Goal: Task Accomplishment & Management: Use online tool/utility

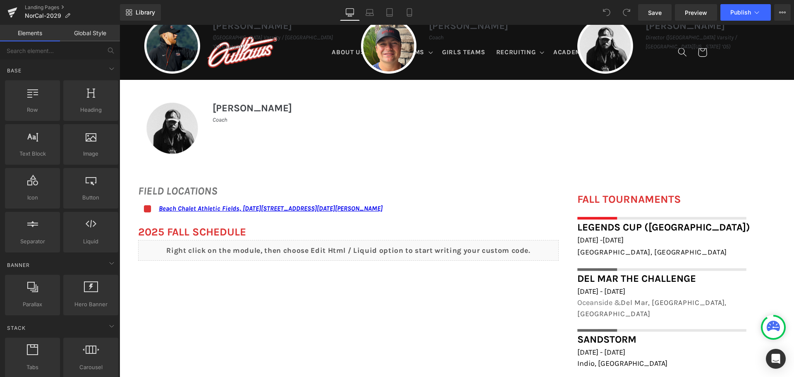
scroll to position [496, 0]
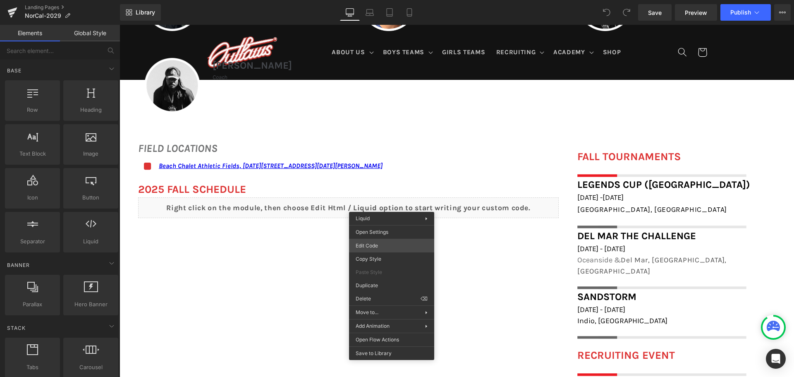
click at [395, 0] on div "You are previewing how the will restyle your page. You can not edit Elements in…" at bounding box center [397, 0] width 794 height 0
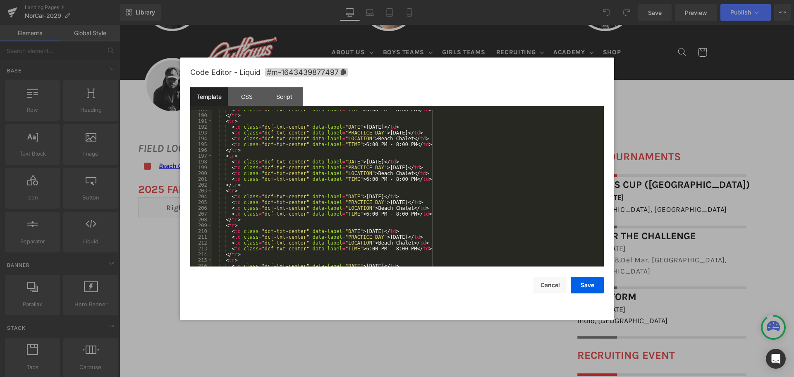
scroll to position [1141, 0]
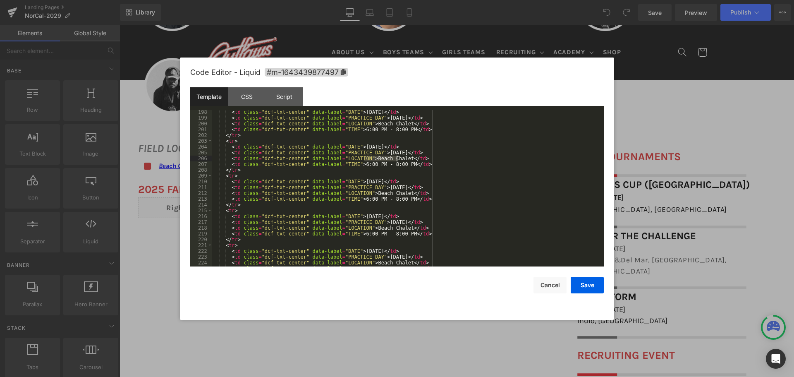
drag, startPoint x: 364, startPoint y: 157, endPoint x: 396, endPoint y: 158, distance: 31.8
click at [396, 158] on div "< td class = "dcf-txt-center" data-label = "DATE" > October 5, 2025 </ td > < t…" at bounding box center [406, 193] width 388 height 168
drag, startPoint x: 353, startPoint y: 164, endPoint x: 400, endPoint y: 164, distance: 47.5
click at [400, 164] on div "< td class = "dcf-txt-center" data-label = "DATE" > October 5, 2025 </ td > < t…" at bounding box center [406, 193] width 388 height 168
paste textarea
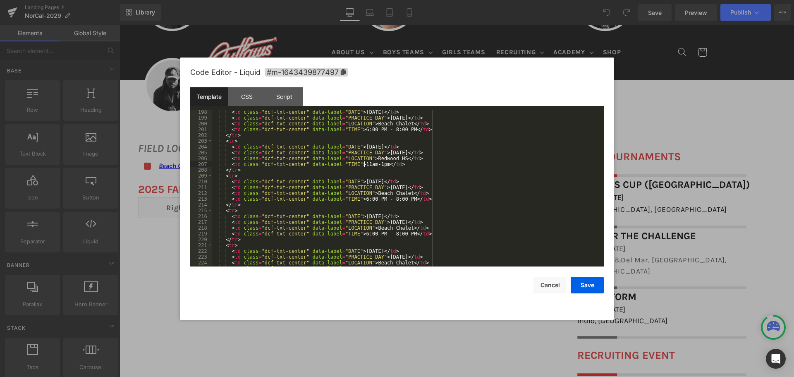
click at [363, 163] on div "< td class = "dcf-txt-center" data-label = "DATE" > October 5, 2025 </ td > < t…" at bounding box center [406, 193] width 388 height 168
click at [370, 164] on div "< td class = "dcf-txt-center" data-label = "DATE" > October 5, 2025 </ td > < t…" at bounding box center [406, 193] width 388 height 168
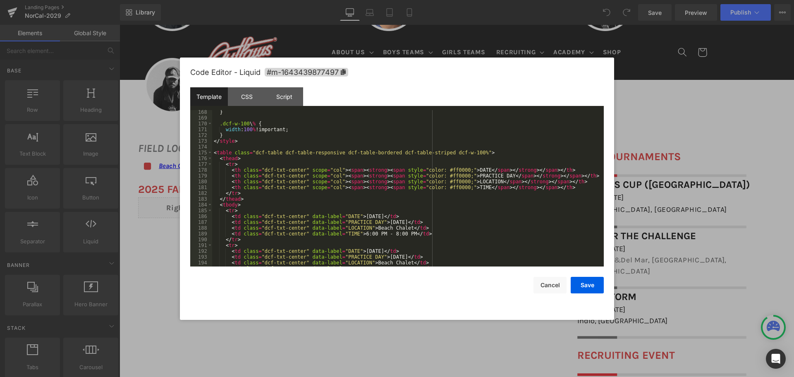
scroll to position [1017, 0]
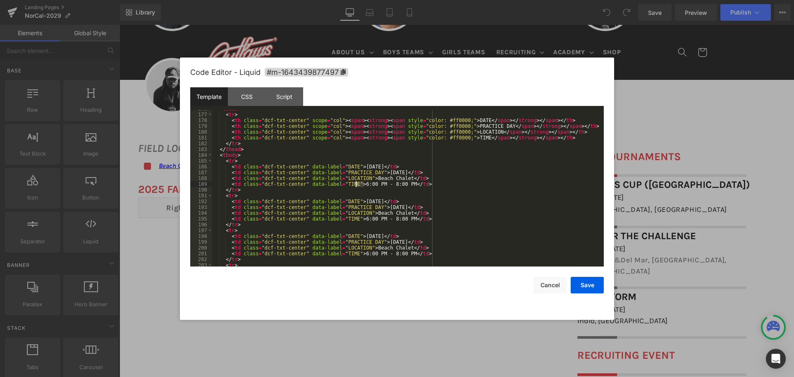
drag, startPoint x: 364, startPoint y: 182, endPoint x: 355, endPoint y: 183, distance: 9.1
click at [355, 183] on div "< thead > < tr > < th class = "dcf-txt-center" scope = "col" > < span > < stron…" at bounding box center [406, 190] width 388 height 168
click at [382, 182] on div "< thead > < tr > < th class = "dcf-txt-center" scope = "col" > < span > < stron…" at bounding box center [406, 190] width 388 height 168
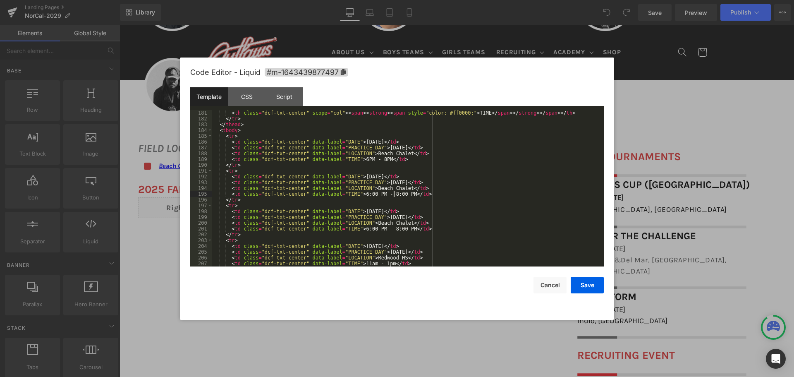
click at [393, 195] on div "< th class = "dcf-txt-center" scope = "col" > < span > < strong > < span style …" at bounding box center [406, 194] width 388 height 168
click at [365, 192] on div "< th class = "dcf-txt-center" scope = "col" > < span > < strong > < span style …" at bounding box center [406, 194] width 388 height 168
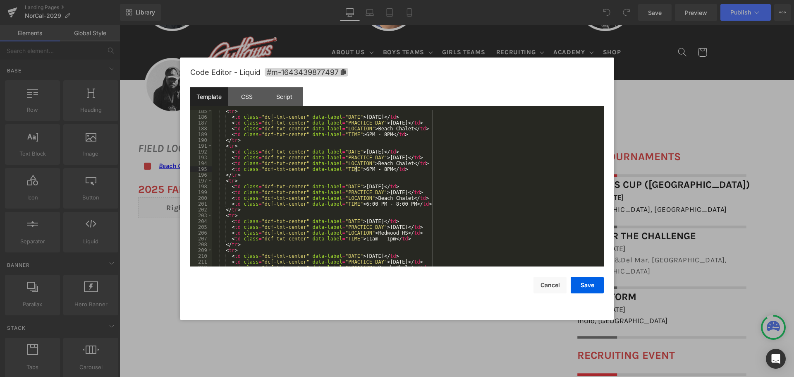
scroll to position [1066, 0]
click at [393, 204] on div "< tr > < td class = "dcf-txt-center" data-label = "DATE" > September 21, 2025 <…" at bounding box center [406, 192] width 388 height 168
click at [365, 203] on div "< tr > < td class = "dcf-txt-center" data-label = "DATE" > September 21, 2025 <…" at bounding box center [406, 192] width 388 height 168
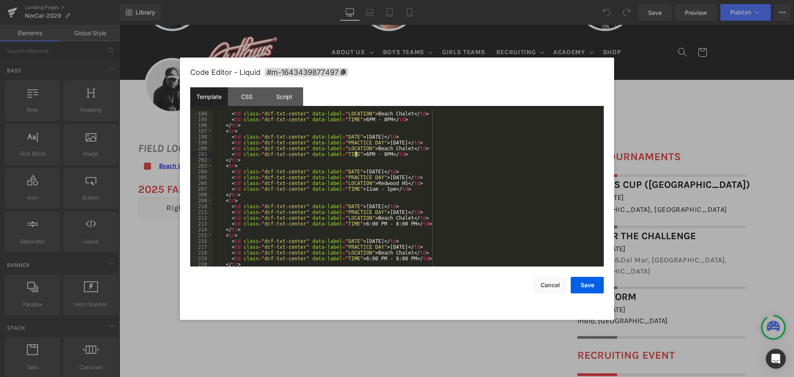
scroll to position [1141, 0]
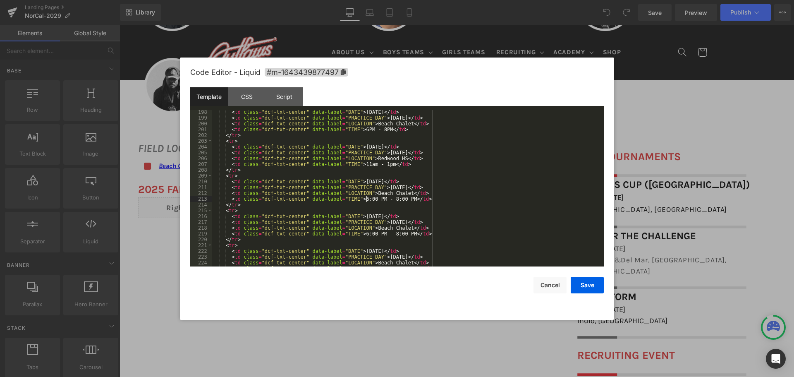
click at [366, 197] on div "< td class = "dcf-txt-center" data-label = "DATE" > October 5, 2025 </ td > < t…" at bounding box center [406, 193] width 388 height 168
click at [382, 199] on div "< td class = "dcf-txt-center" data-label = "DATE" > October 5, 2025 </ td > < t…" at bounding box center [406, 193] width 388 height 168
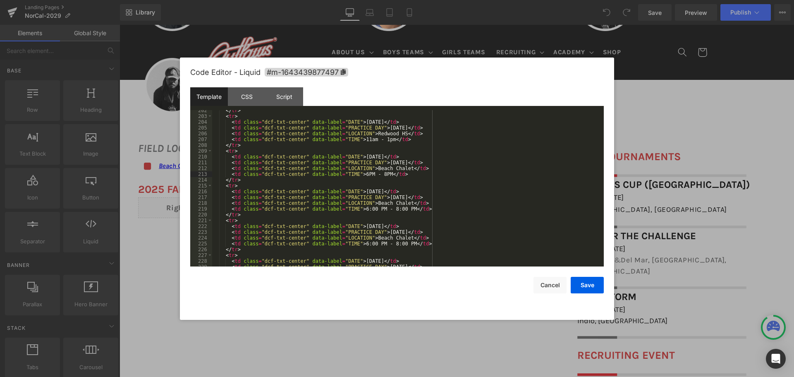
click at [366, 210] on div "</ tr > < tr > < td class = "dcf-txt-center" data-label = "DATE" > October 12, …" at bounding box center [406, 191] width 388 height 168
click at [381, 207] on div "</ tr > < tr > < td class = "dcf-txt-center" data-label = "DATE" > October 12, …" at bounding box center [406, 191] width 388 height 168
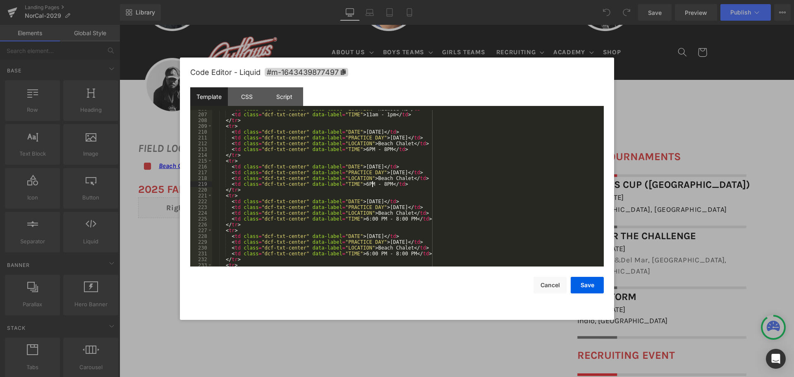
click at [365, 217] on div "< td class = "dcf-txt-center" data-label = "LOCATION" > Redwood HS </ td > < td…" at bounding box center [406, 190] width 388 height 168
click at [382, 218] on div "< td class = "dcf-txt-center" data-label = "LOCATION" > Redwood HS </ td > < td…" at bounding box center [406, 190] width 388 height 168
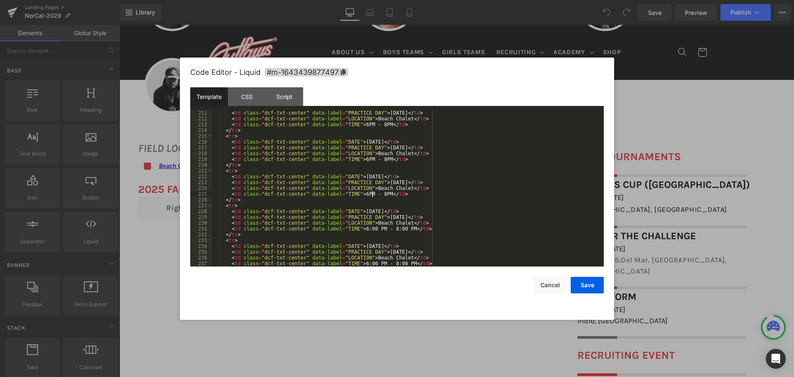
scroll to position [1215, 0]
click at [367, 229] on div "< td class = "dcf-txt-center" data-label = "PRACTICE DAY" > Sunday </ td > < td…" at bounding box center [406, 194] width 388 height 168
click at [383, 228] on div "< td class = "dcf-txt-center" data-label = "PRACTICE DAY" > Sunday </ td > < td…" at bounding box center [406, 194] width 388 height 168
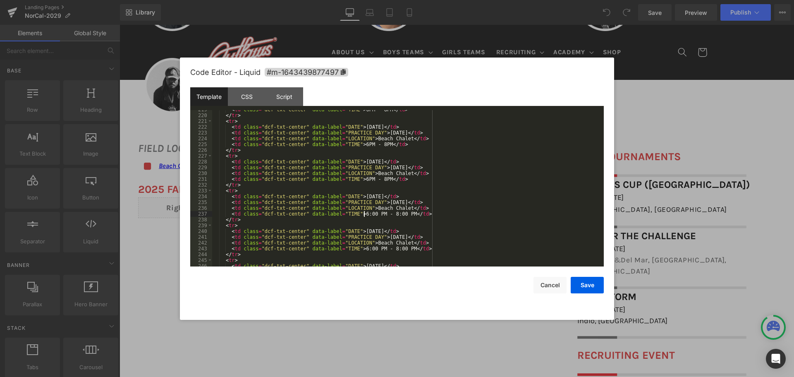
click at [365, 215] on div "< td class = "dcf-txt-center" data-label = "TIME" > 6PM - 8PM </ td > </ tr > <…" at bounding box center [406, 191] width 388 height 168
click at [383, 213] on div "< td class = "dcf-txt-center" data-label = "TIME" > 6PM - 8PM </ td > </ tr > <…" at bounding box center [406, 191] width 388 height 168
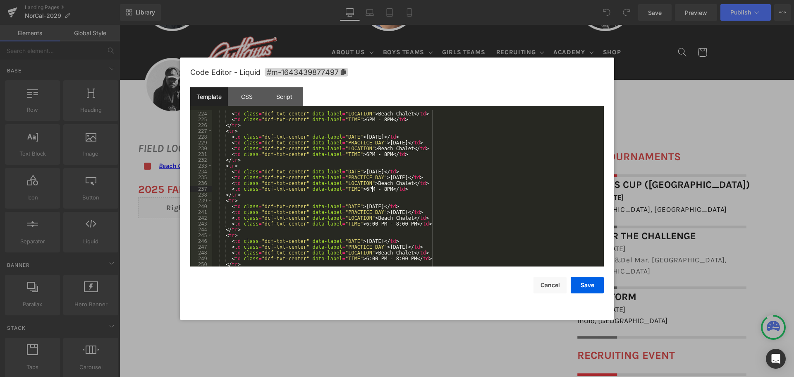
scroll to position [1290, 0]
click at [366, 223] on div "< td class = "dcf-txt-center" data-label = "PRACTICE DAY" > Sunday </ td > < td…" at bounding box center [406, 189] width 388 height 168
click at [382, 223] on div "< td class = "dcf-txt-center" data-label = "PRACTICE DAY" > Sunday </ td > < td…" at bounding box center [406, 189] width 388 height 168
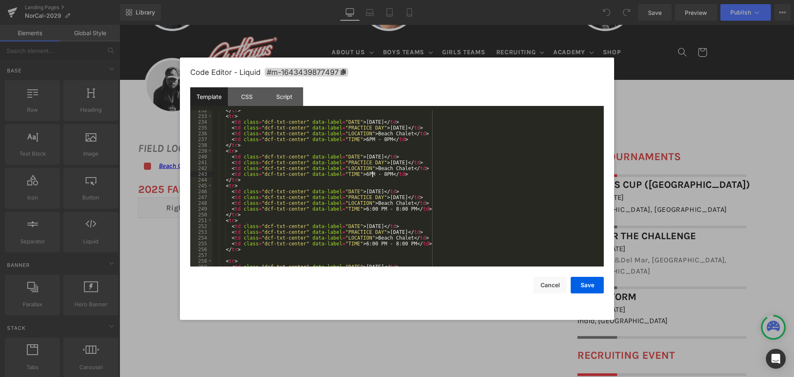
scroll to position [1339, 0]
click at [366, 208] on div "</ tr > < tr > < td class = "dcf-txt-center" data-label = "DATE" > November 16,…" at bounding box center [406, 191] width 388 height 168
click at [383, 208] on div "</ tr > < tr > < td class = "dcf-txt-center" data-label = "DATE" > November 16,…" at bounding box center [406, 191] width 388 height 168
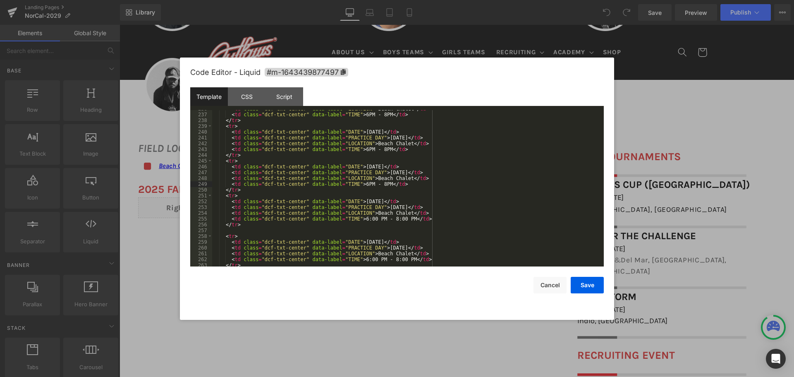
click at [365, 219] on div "< td class = "dcf-txt-center" data-label = "LOCATION" > Beach Chalet </ td > < …" at bounding box center [406, 190] width 388 height 168
click at [383, 217] on div "< td class = "dcf-txt-center" data-label = "LOCATION" > Beach Chalet </ td > < …" at bounding box center [406, 190] width 388 height 168
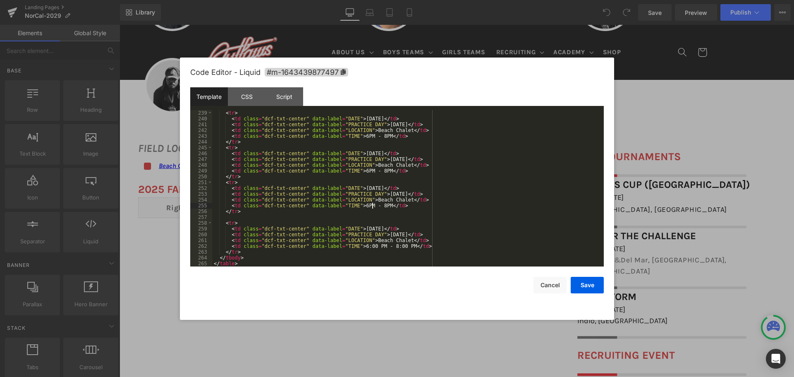
scroll to position [1377, 0]
click at [364, 245] on div "< tr > < td class = "dcf-txt-center" data-label = "DATE" > November 22, 2025 </…" at bounding box center [406, 194] width 388 height 168
click at [366, 245] on div "< tr > < td class = "dcf-txt-center" data-label = "DATE" > November 22, 2025 </…" at bounding box center [406, 194] width 388 height 168
click at [383, 245] on div "< tr > < td class = "dcf-txt-center" data-label = "DATE" > November 22, 2025 </…" at bounding box center [406, 194] width 388 height 168
click at [574, 289] on button "Save" at bounding box center [586, 285] width 33 height 17
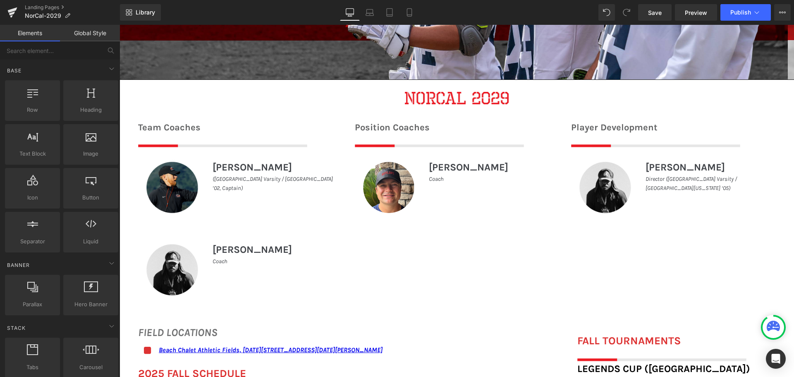
scroll to position [289, 0]
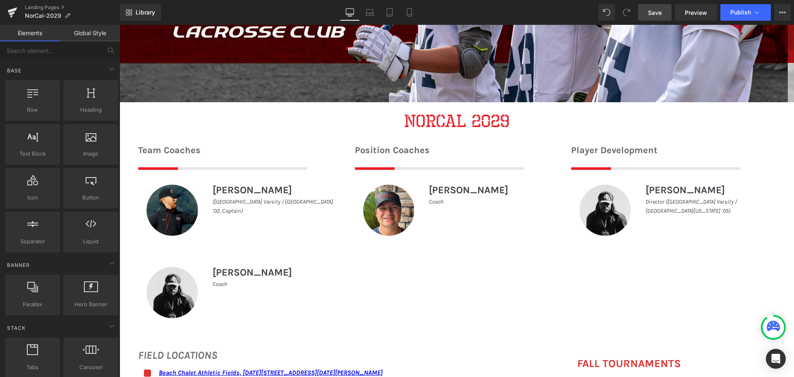
click at [653, 7] on link "Save" at bounding box center [654, 12] width 33 height 17
click at [739, 9] on span "Publish" at bounding box center [740, 12] width 21 height 7
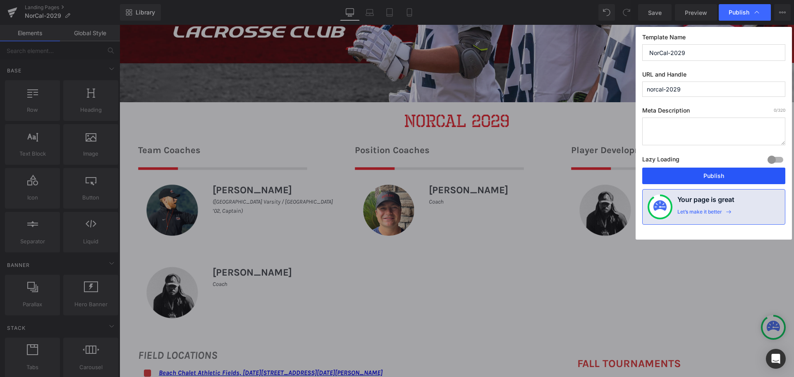
click at [675, 172] on button "Publish" at bounding box center [713, 175] width 143 height 17
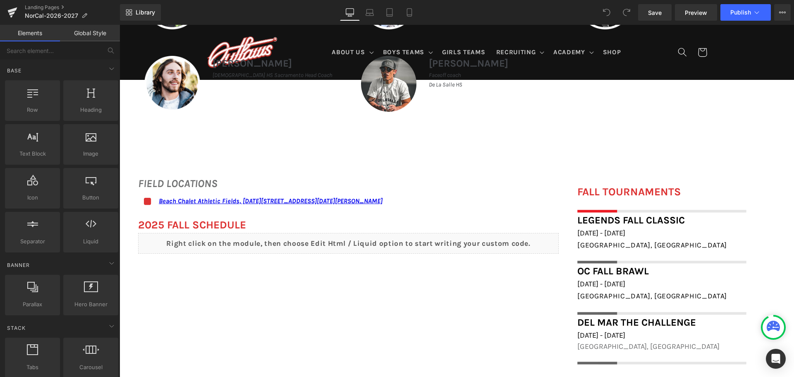
scroll to position [537, 0]
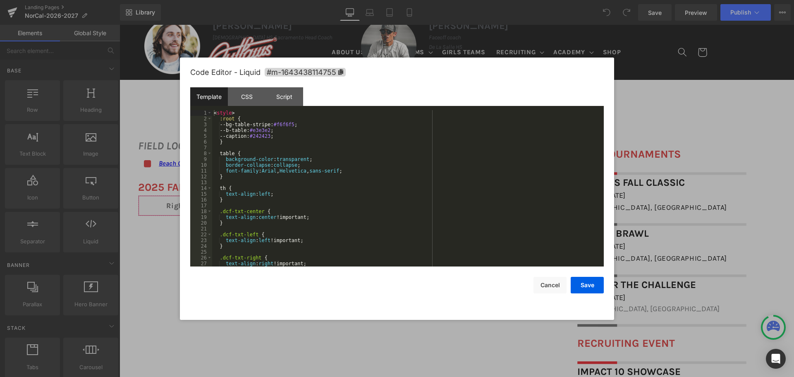
click at [440, 0] on div "You are previewing how the will restyle your page. You can not edit Elements in…" at bounding box center [397, 0] width 794 height 0
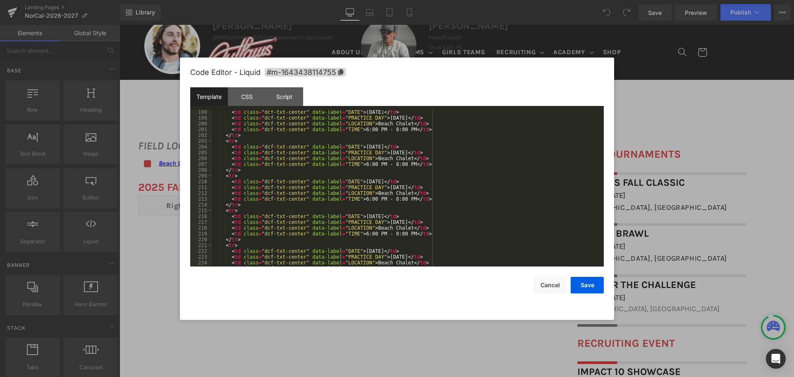
scroll to position [1141, 0]
drag, startPoint x: 363, startPoint y: 159, endPoint x: 396, endPoint y: 155, distance: 33.6
click at [396, 155] on div "< td class = "dcf-txt-center" data-label = "DATE" > October 5, 2025 </ td > < t…" at bounding box center [406, 193] width 388 height 168
drag, startPoint x: 352, startPoint y: 163, endPoint x: 398, endPoint y: 164, distance: 46.3
click at [398, 164] on div "< td class = "dcf-txt-center" data-label = "DATE" > October 5, 2025 </ td > < t…" at bounding box center [406, 193] width 388 height 168
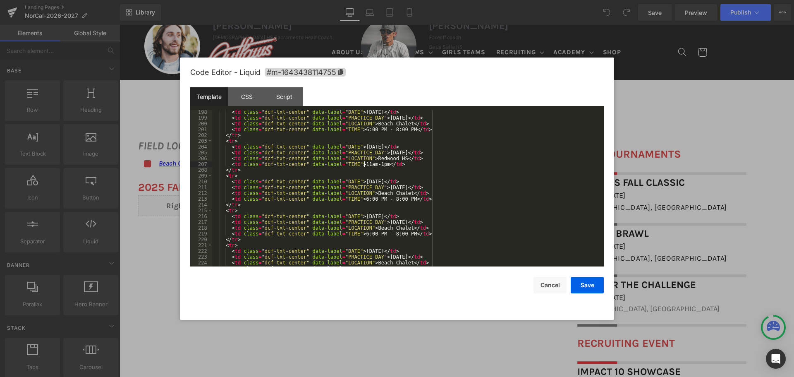
click at [364, 162] on div "< td class = "dcf-txt-center" data-label = "DATE" > October 5, 2025 </ td > < t…" at bounding box center [406, 193] width 388 height 168
click at [367, 164] on div "< td class = "dcf-txt-center" data-label = "DATE" > October 5, 2025 </ td > < t…" at bounding box center [406, 193] width 388 height 168
click at [369, 165] on div "< td class = "dcf-txt-center" data-label = "DATE" > October 5, 2025 </ td > < t…" at bounding box center [406, 193] width 388 height 168
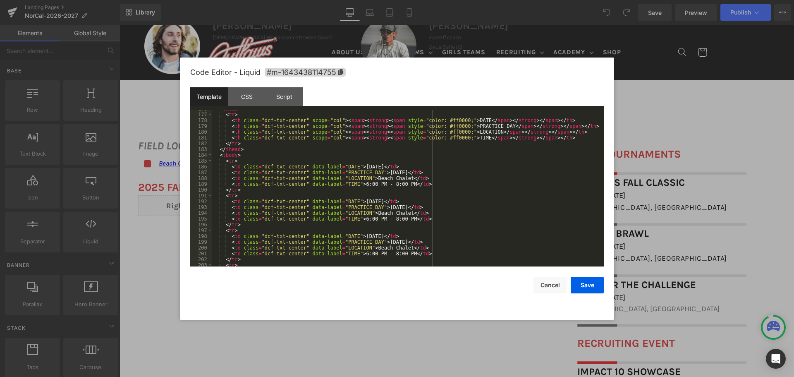
scroll to position [1042, 0]
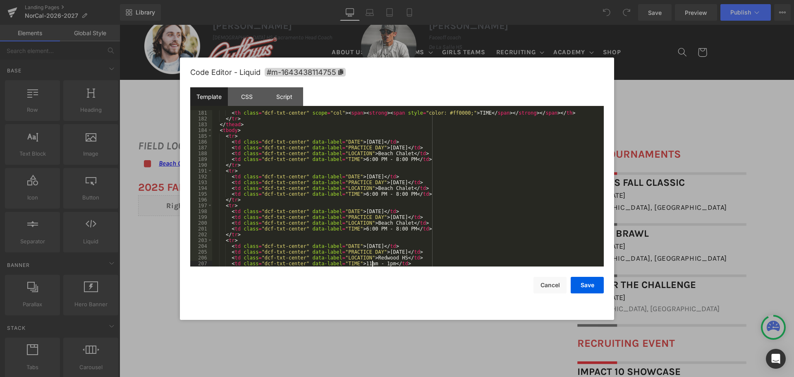
click at [365, 159] on div "< th class = "dcf-txt-center" scope = "col" > < span > < strong > < span style …" at bounding box center [406, 194] width 388 height 168
click at [382, 159] on div "< th class = "dcf-txt-center" scope = "col" > < span > < strong > < span style …" at bounding box center [406, 194] width 388 height 168
drag, startPoint x: 352, startPoint y: 160, endPoint x: 377, endPoint y: 160, distance: 24.8
click at [377, 160] on div "< th class = "dcf-txt-center" scope = "col" > < span > < strong > < span style …" at bounding box center [406, 194] width 388 height 168
drag, startPoint x: 352, startPoint y: 193, endPoint x: 400, endPoint y: 196, distance: 48.0
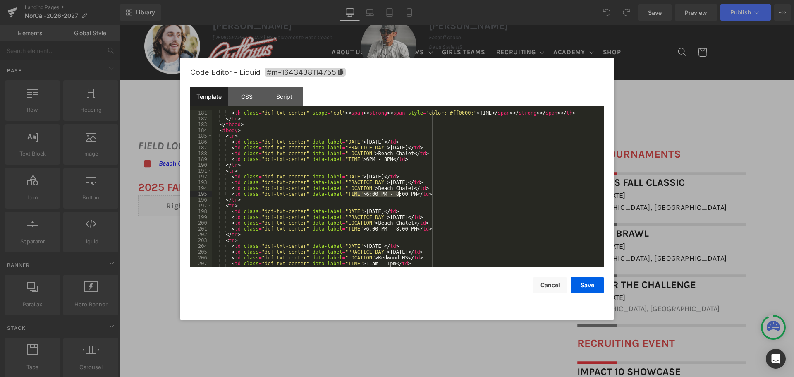
click at [400, 196] on div "< th class = "dcf-txt-center" scope = "col" > < span > < strong > < span style …" at bounding box center [406, 194] width 388 height 168
drag, startPoint x: 353, startPoint y: 231, endPoint x: 399, endPoint y: 229, distance: 45.9
click at [399, 229] on div "< th class = "dcf-txt-center" scope = "col" > < span > < strong > < span style …" at bounding box center [406, 194] width 388 height 168
drag, startPoint x: 353, startPoint y: 193, endPoint x: 400, endPoint y: 195, distance: 47.6
click at [400, 195] on div "< th class = "dcf-txt-center" scope = "col" > < span > < strong > < span style …" at bounding box center [406, 194] width 388 height 168
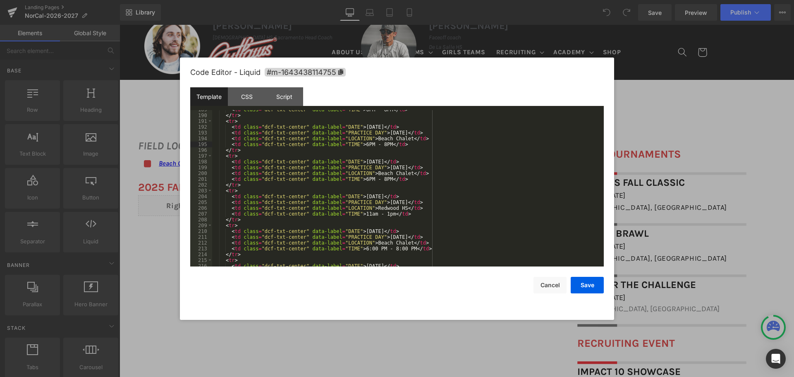
scroll to position [1116, 0]
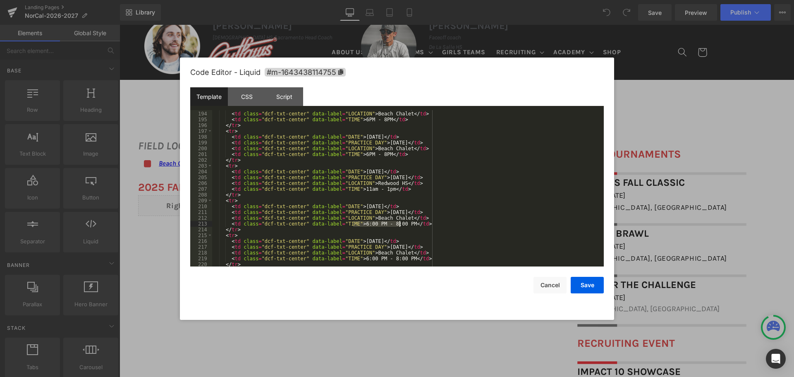
drag, startPoint x: 352, startPoint y: 224, endPoint x: 400, endPoint y: 225, distance: 48.4
click at [400, 225] on div "< td class = "dcf-txt-center" data-label = "PRACTICE DAY" > Sunday </ td > < td…" at bounding box center [406, 189] width 388 height 168
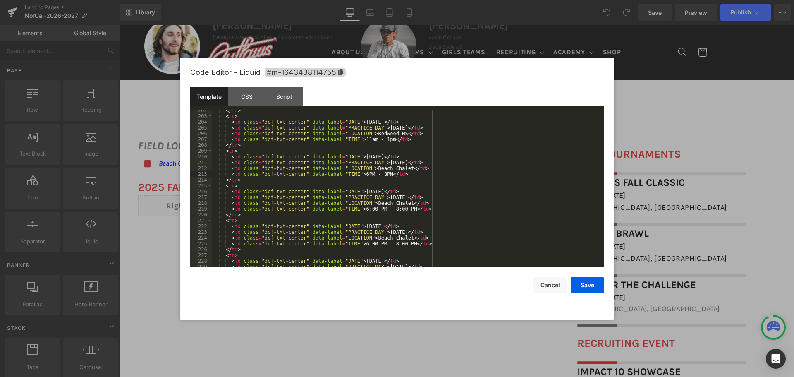
scroll to position [1166, 0]
drag, startPoint x: 352, startPoint y: 209, endPoint x: 398, endPoint y: 210, distance: 46.3
click at [398, 210] on div "</ tr > < tr > < td class = "dcf-txt-center" data-label = "DATE" > October 12, …" at bounding box center [406, 191] width 388 height 168
drag, startPoint x: 353, startPoint y: 243, endPoint x: 398, endPoint y: 243, distance: 45.5
click at [398, 243] on div "</ tr > < tr > < td class = "dcf-txt-center" data-label = "DATE" > October 12, …" at bounding box center [406, 191] width 388 height 168
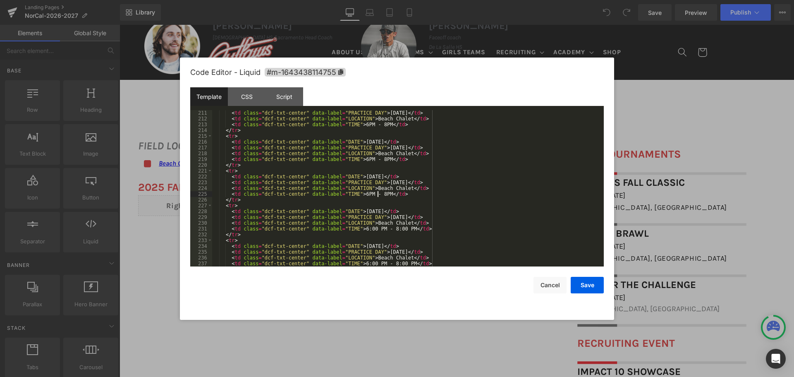
scroll to position [1215, 0]
drag, startPoint x: 353, startPoint y: 229, endPoint x: 399, endPoint y: 229, distance: 45.5
click at [399, 229] on div "< td class = "dcf-txt-center" data-label = "PRACTICE DAY" > Sunday </ td > < td…" at bounding box center [406, 194] width 388 height 168
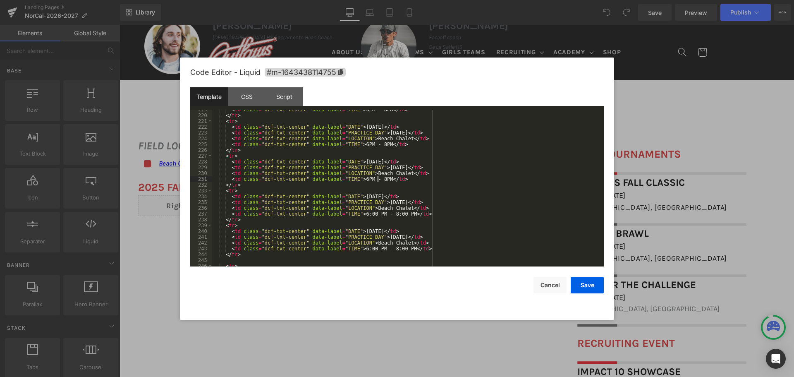
scroll to position [1265, 0]
drag, startPoint x: 353, startPoint y: 213, endPoint x: 399, endPoint y: 213, distance: 46.7
click at [399, 213] on div "< td class = "dcf-txt-center" data-label = "TIME" > 6PM - 8PM </ td > </ tr > <…" at bounding box center [406, 191] width 388 height 168
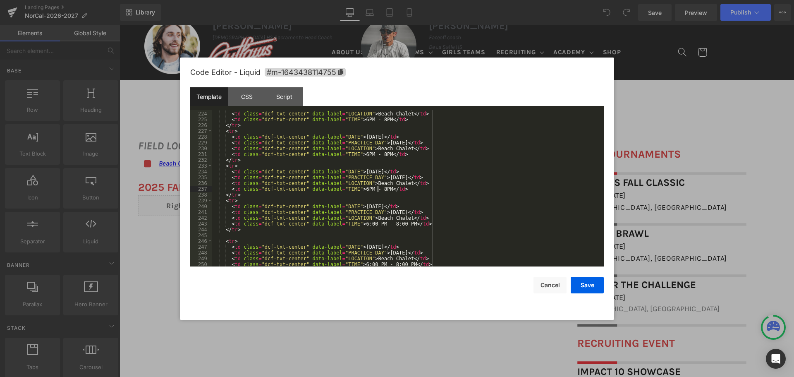
scroll to position [1290, 0]
drag, startPoint x: 352, startPoint y: 224, endPoint x: 399, endPoint y: 224, distance: 46.7
click at [399, 224] on div "< td class = "dcf-txt-center" data-label = "PRACTICE DAY" > Sunday </ td > < td…" at bounding box center [406, 189] width 388 height 168
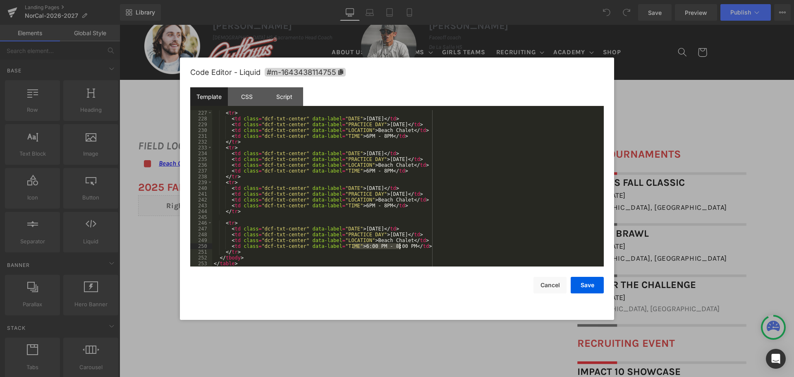
drag, startPoint x: 352, startPoint y: 246, endPoint x: 399, endPoint y: 246, distance: 46.7
click at [399, 246] on div "< tr > < td class = "dcf-txt-center" data-label = "DATE" > November 22, 2025 </…" at bounding box center [406, 194] width 388 height 168
click at [575, 284] on button "Save" at bounding box center [586, 285] width 33 height 17
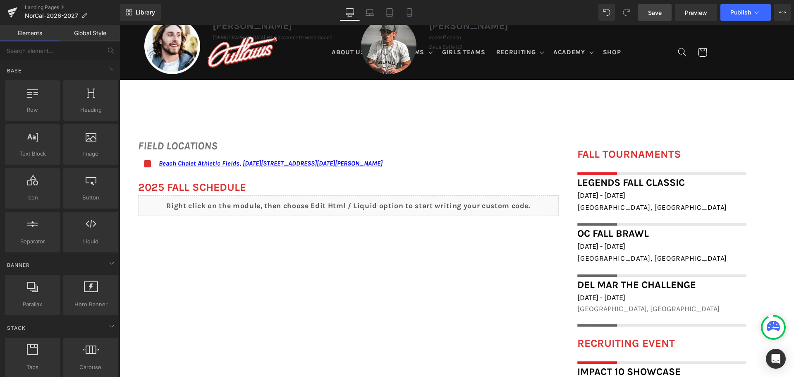
click at [664, 18] on link "Save" at bounding box center [654, 12] width 33 height 17
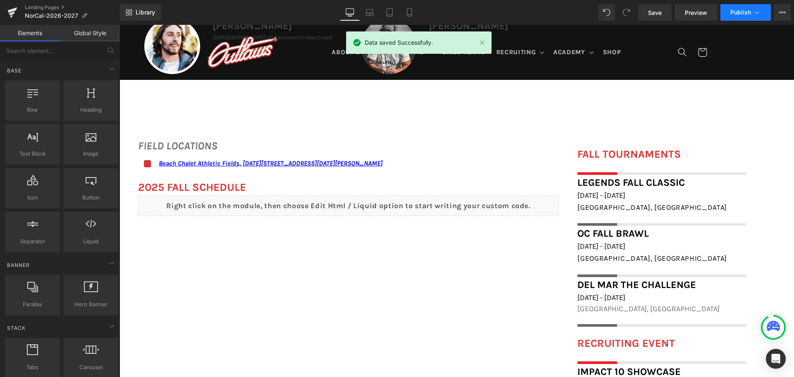
click at [756, 16] on icon at bounding box center [756, 12] width 8 height 8
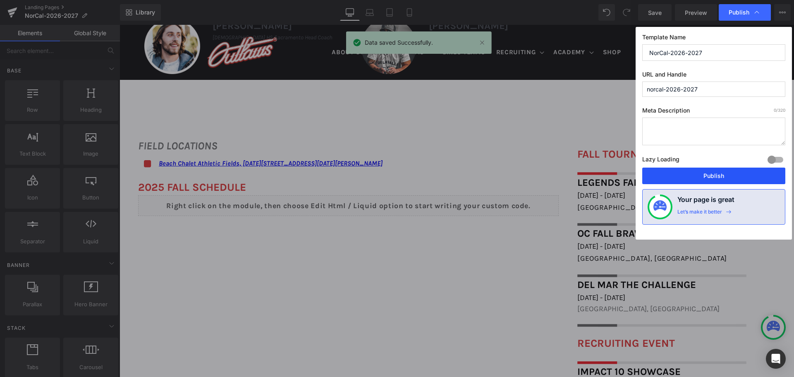
click at [702, 182] on button "Publish" at bounding box center [713, 175] width 143 height 17
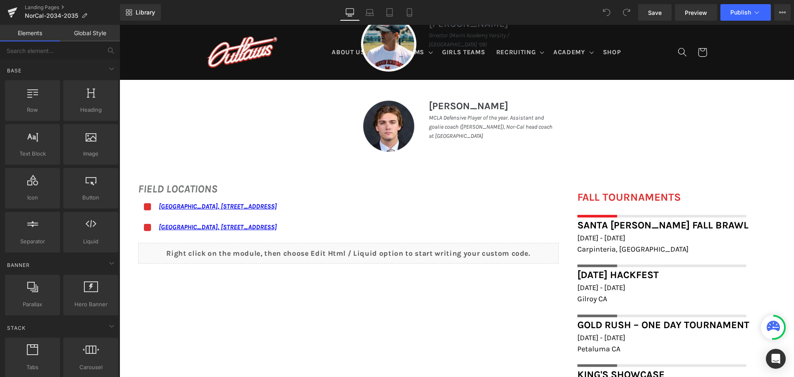
scroll to position [620, 0]
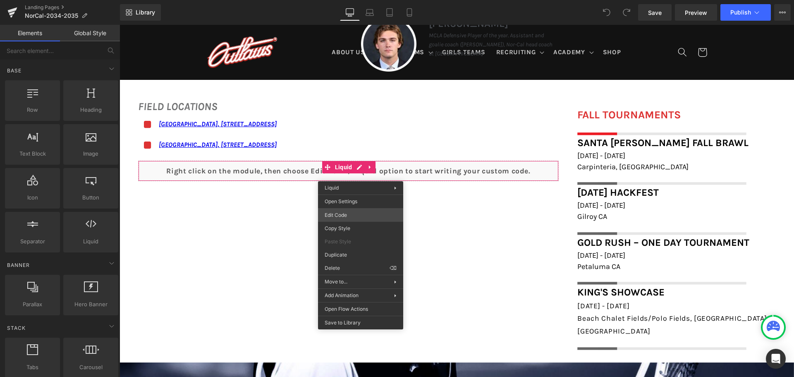
click at [350, 0] on div "You are previewing how the will restyle your page. You can not edit Elements in…" at bounding box center [397, 0] width 794 height 0
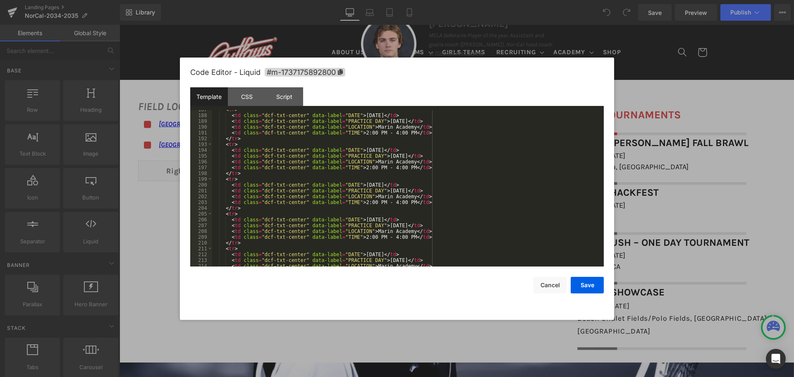
scroll to position [1110, 0]
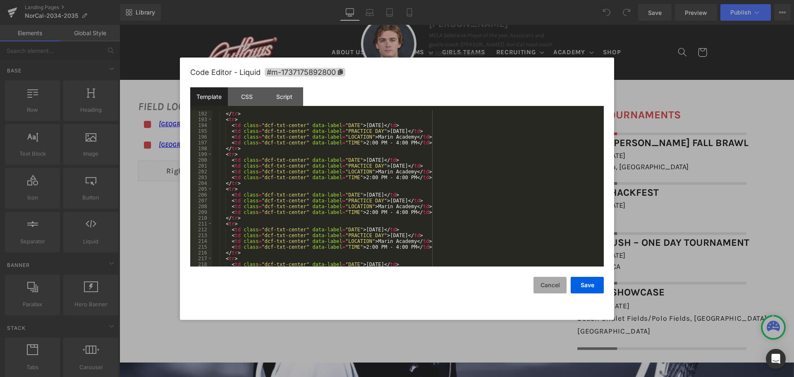
click at [550, 289] on button "Cancel" at bounding box center [549, 285] width 33 height 17
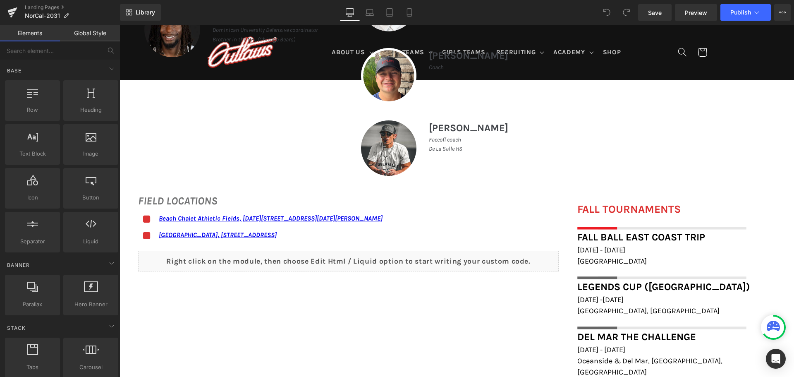
scroll to position [661, 0]
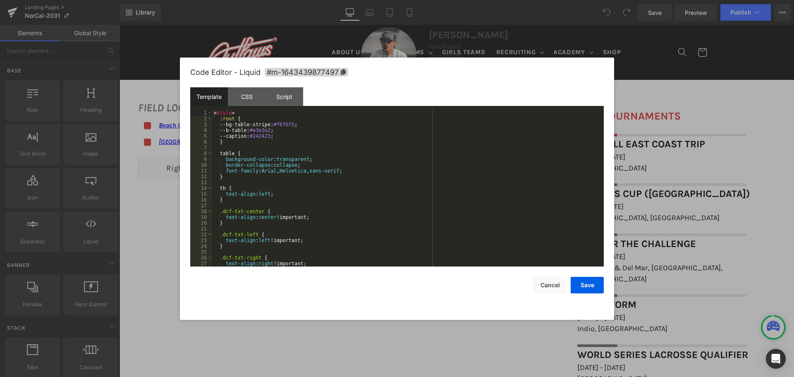
click at [328, 0] on div "You are previewing how the will restyle your page. You can not edit Elements in…" at bounding box center [397, 0] width 794 height 0
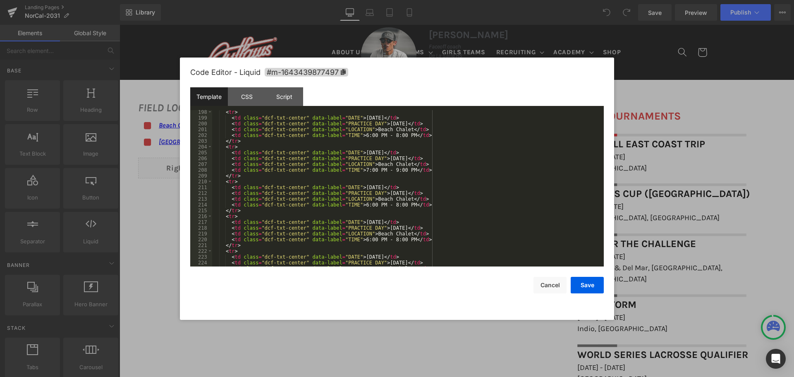
scroll to position [1141, 0]
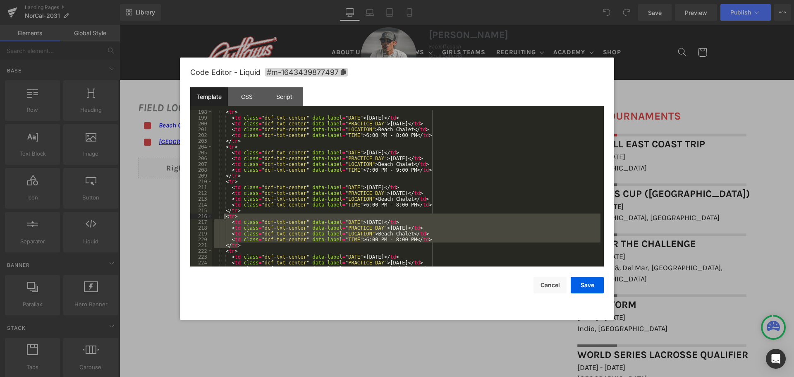
drag, startPoint x: 240, startPoint y: 243, endPoint x: 225, endPoint y: 217, distance: 29.8
click at [225, 217] on div "< tr > < td class = "dcf-txt-center" data-label = "DATE" > September 28, 2025 <…" at bounding box center [406, 193] width 388 height 168
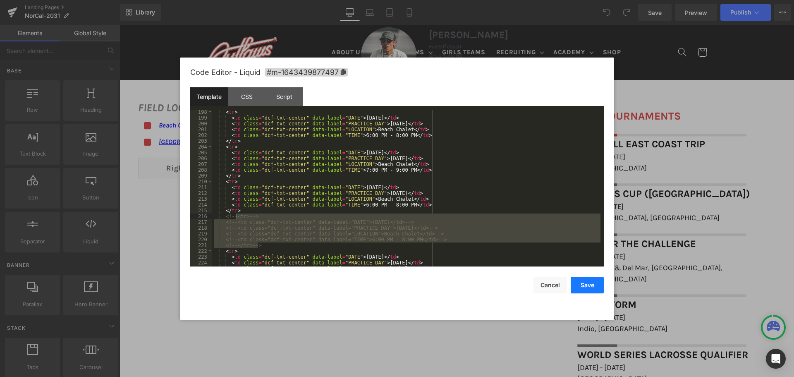
click at [588, 287] on button "Save" at bounding box center [586, 285] width 33 height 17
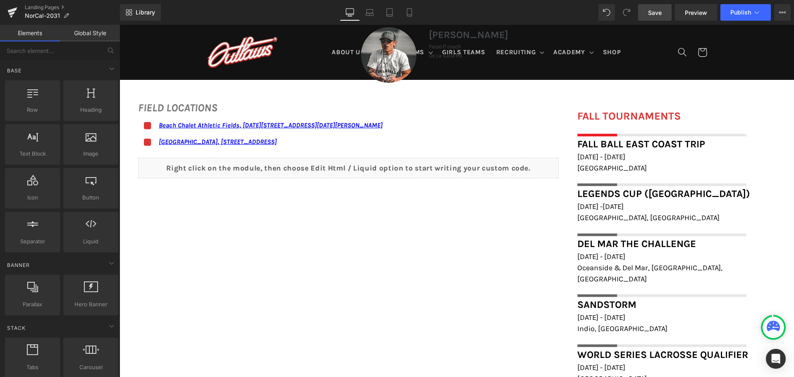
click at [667, 14] on link "Save" at bounding box center [654, 12] width 33 height 17
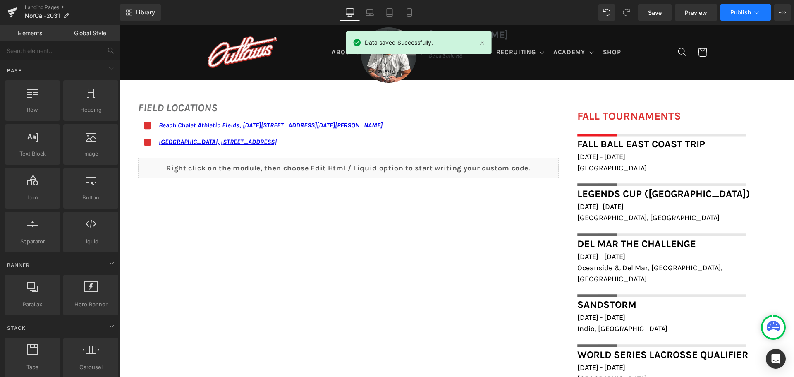
click at [742, 12] on span "Publish" at bounding box center [740, 12] width 21 height 7
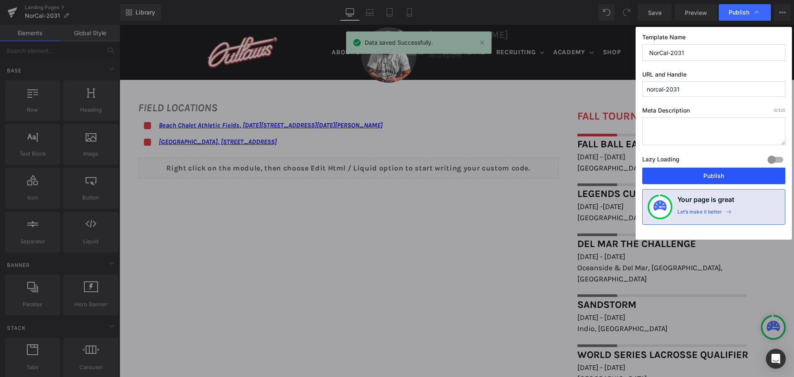
click at [722, 173] on button "Publish" at bounding box center [713, 175] width 143 height 17
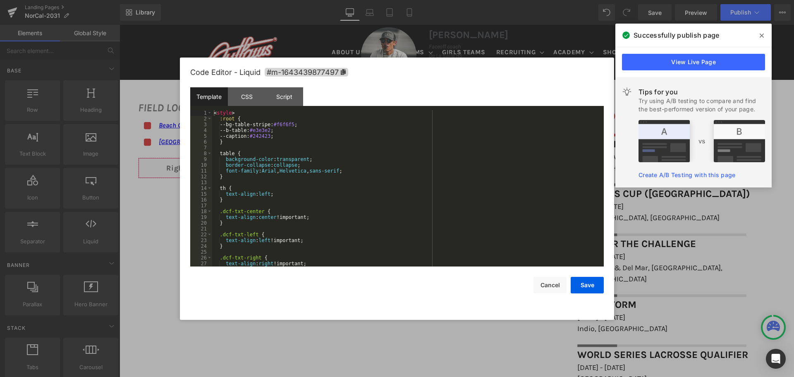
click at [274, 0] on div "You are previewing how the will restyle your page. You can not edit Elements in…" at bounding box center [397, 0] width 794 height 0
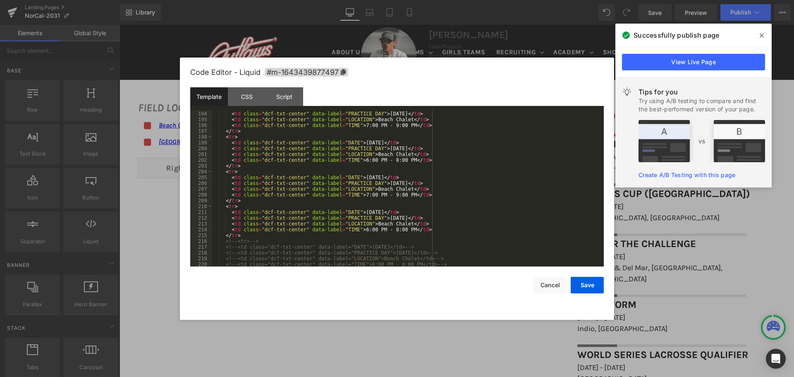
scroll to position [1166, 0]
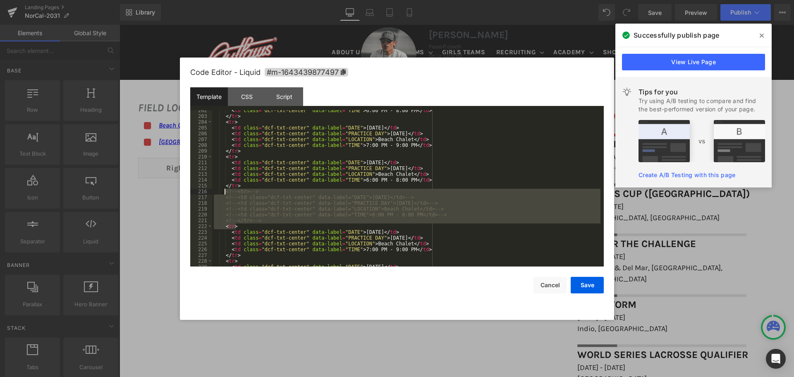
drag, startPoint x: 261, startPoint y: 223, endPoint x: 224, endPoint y: 193, distance: 47.3
click at [224, 193] on div "< td class = "dcf-txt-center" data-label = "TIME" > 6:00 PM - 8:00 PM </ td > <…" at bounding box center [406, 191] width 388 height 168
click at [372, 202] on div "< td class = "dcf-txt-center" data-label = "TIME" > 6:00 PM - 8:00 PM </ td > <…" at bounding box center [406, 188] width 388 height 156
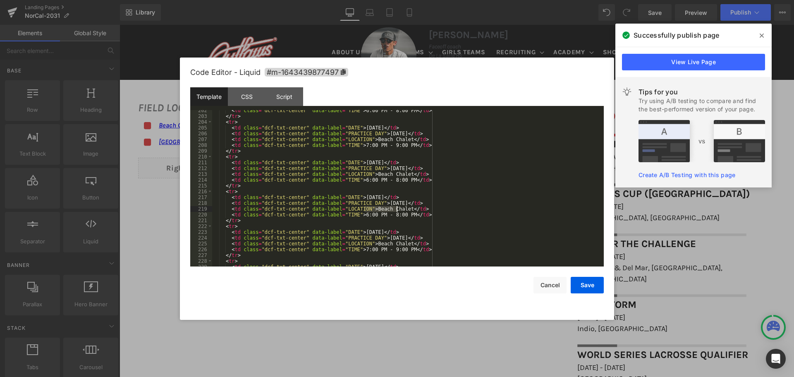
drag, startPoint x: 364, startPoint y: 209, endPoint x: 396, endPoint y: 210, distance: 32.3
click at [396, 210] on div "< td class = "dcf-txt-center" data-label = "TIME" > 6:00 PM - 8:00 PM </ td > <…" at bounding box center [406, 191] width 388 height 168
drag, startPoint x: 353, startPoint y: 214, endPoint x: 399, endPoint y: 215, distance: 46.3
click at [399, 215] on div "< td class = "dcf-txt-center" data-label = "TIME" > 6:00 PM - 8:00 PM </ td > <…" at bounding box center [406, 191] width 388 height 168
paste textarea
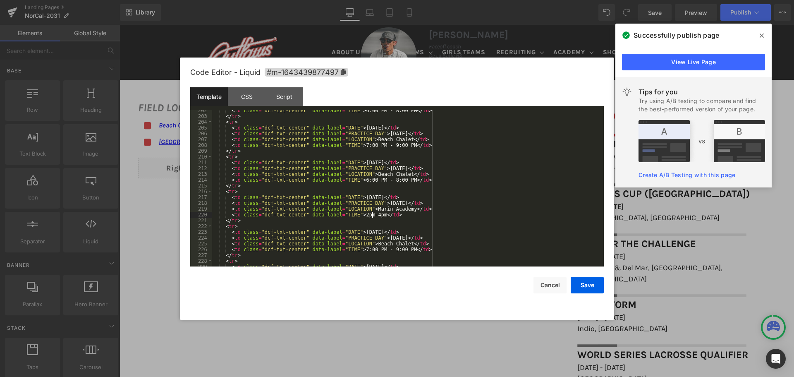
click at [361, 212] on div "< td class = "dcf-txt-center" data-label = "TIME" > 6:00 PM - 8:00 PM </ td > <…" at bounding box center [406, 191] width 388 height 168
click at [368, 215] on div "< td class = "dcf-txt-center" data-label = "TIME" > 6:00 PM - 8:00 PM </ td > <…" at bounding box center [406, 191] width 388 height 168
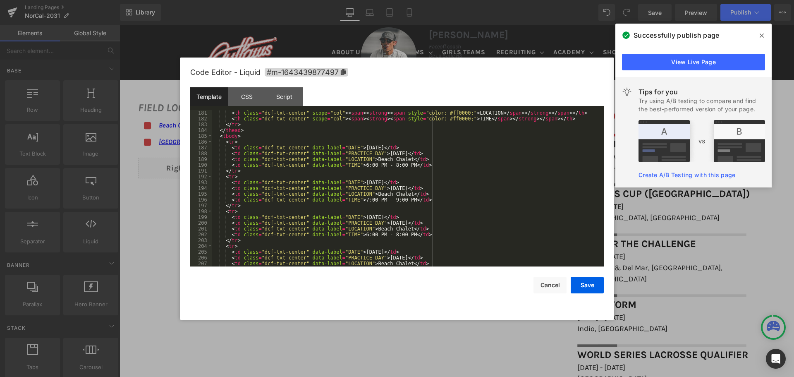
scroll to position [1017, 0]
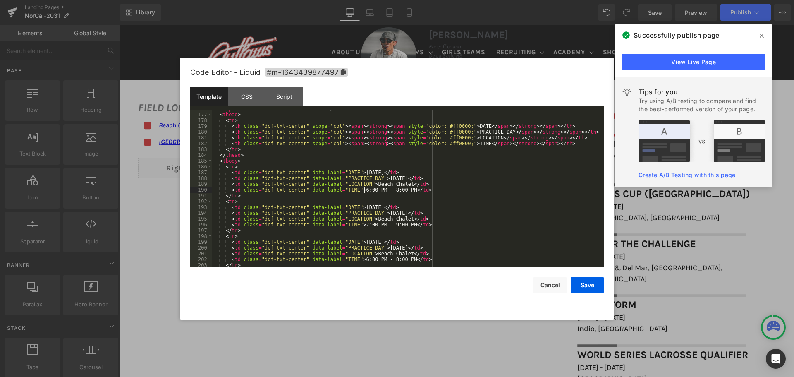
click at [365, 191] on div "< caption > 2025 FALL Practice Schedule </ caption > < thead > < tr > < th clas…" at bounding box center [406, 190] width 388 height 168
click at [383, 189] on div "< caption > 2025 FALL Practice Schedule </ caption > < thead > < tr > < th clas…" at bounding box center [406, 190] width 388 height 168
click at [366, 225] on div "< caption > 2025 FALL Practice Schedule </ caption > < thead > < tr > < th clas…" at bounding box center [406, 190] width 388 height 168
click at [382, 222] on div "< caption > 2025 FALL Practice Schedule </ caption > < thead > < tr > < th clas…" at bounding box center [406, 190] width 388 height 168
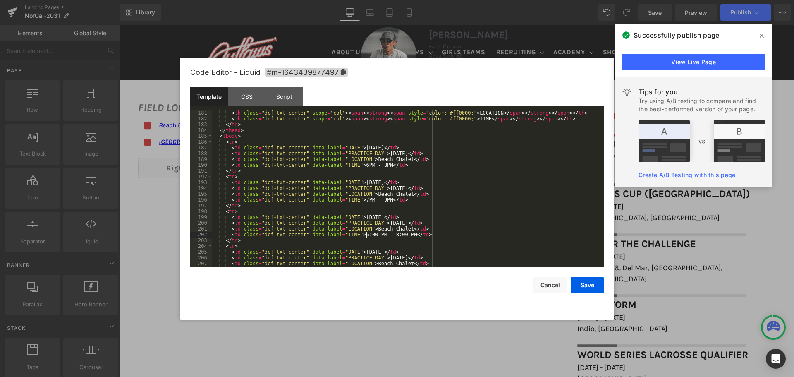
click at [367, 233] on div "< th class = "dcf-txt-center" scope = "col" > < span > < strong > < span style …" at bounding box center [406, 194] width 388 height 168
click at [382, 234] on div "< th class = "dcf-txt-center" scope = "col" > < span > < strong > < span style …" at bounding box center [406, 194] width 388 height 168
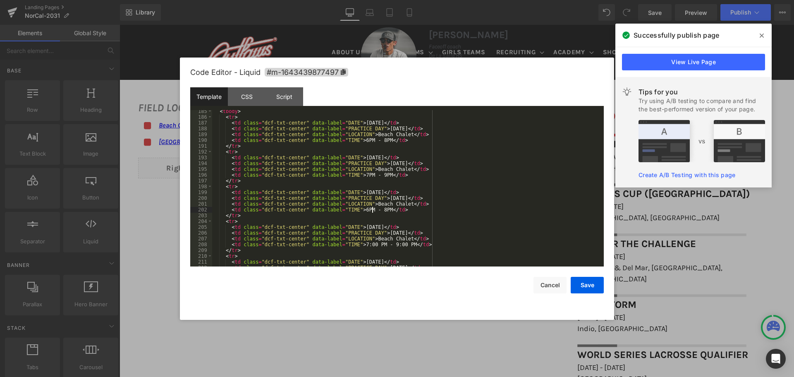
scroll to position [1066, 0]
click at [366, 243] on div "< tbody > < tr > < td class = "dcf-txt-center" data-label = "DATE" > September …" at bounding box center [406, 192] width 388 height 168
click at [382, 244] on div "< tbody > < tr > < td class = "dcf-txt-center" data-label = "DATE" > September …" at bounding box center [406, 192] width 388 height 168
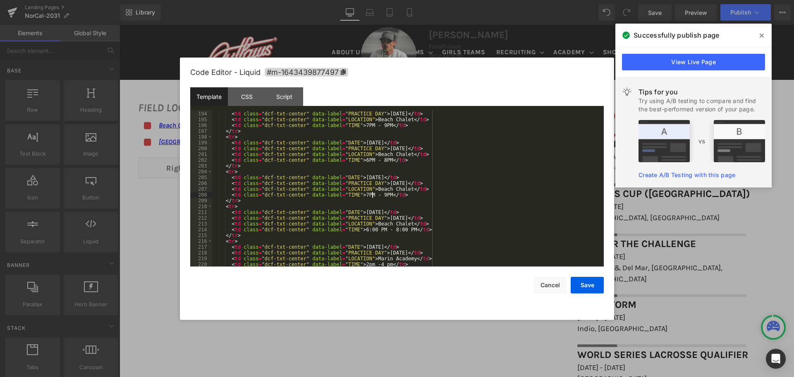
click at [366, 229] on div "< td class = "dcf-txt-center" data-label = "DATE" > September 26, 2025 </ td > …" at bounding box center [406, 189] width 388 height 168
click at [382, 231] on div "< td class = "dcf-txt-center" data-label = "DATE" > September 26, 2025 </ td > …" at bounding box center [406, 189] width 388 height 168
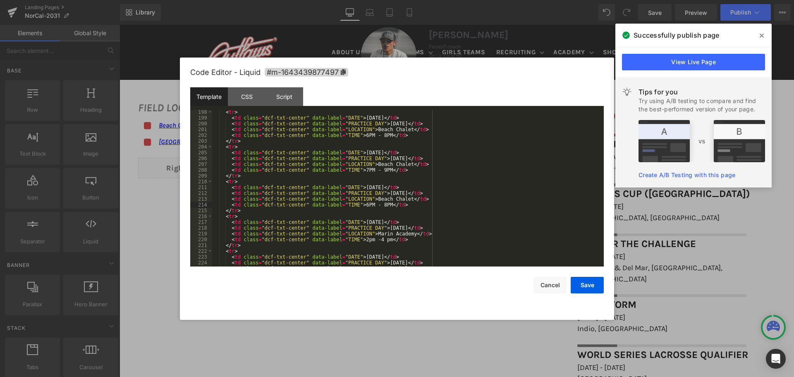
scroll to position [1190, 0]
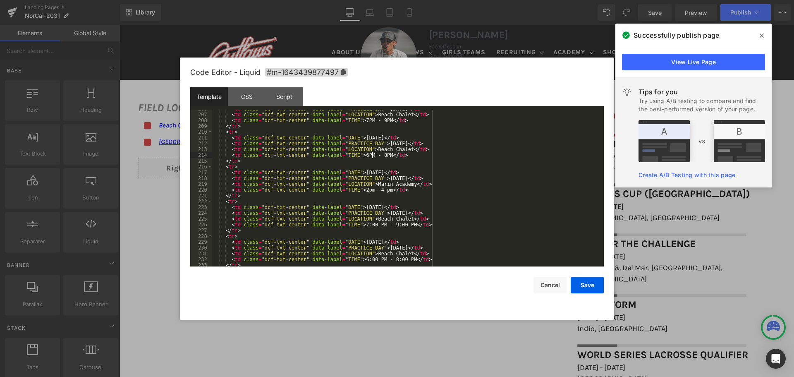
click at [366, 225] on div "< td class = "dcf-txt-center" data-label = "PRACTICE DAY" > Friday </ td > < td…" at bounding box center [406, 190] width 388 height 168
click at [381, 224] on div "< td class = "dcf-txt-center" data-label = "PRACTICE DAY" > Friday </ td > < td…" at bounding box center [406, 190] width 388 height 168
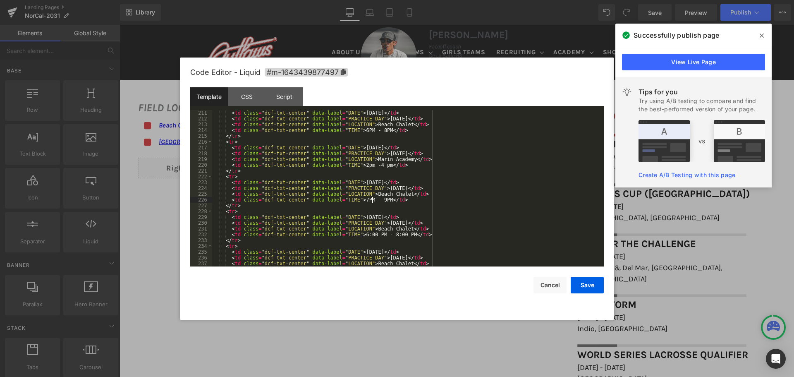
scroll to position [1215, 0]
click at [365, 234] on div "< td class = "dcf-txt-center" data-label = "DATE" > October 5, 2025 </ td > < t…" at bounding box center [406, 194] width 388 height 168
click at [382, 234] on div "< td class = "dcf-txt-center" data-label = "DATE" > October 5, 2025 </ td > < t…" at bounding box center [406, 194] width 388 height 168
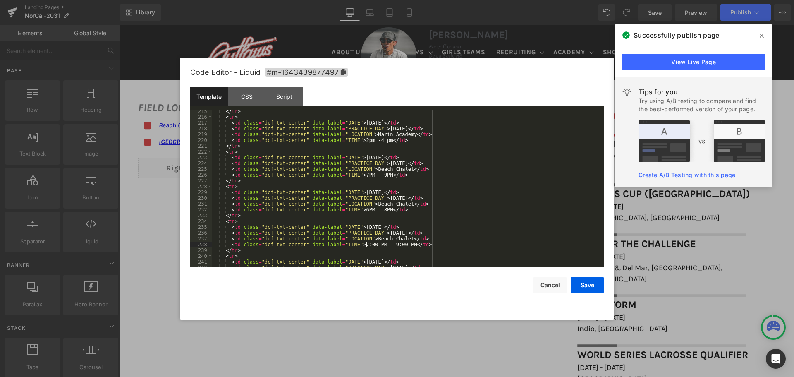
click at [366, 243] on div "</ tr > < tr > < td class = "dcf-txt-center" data-label = "DATE" > October 12, …" at bounding box center [406, 192] width 388 height 168
click at [383, 246] on div "</ tr > < tr > < td class = "dcf-txt-center" data-label = "DATE" > October 12, …" at bounding box center [406, 192] width 388 height 168
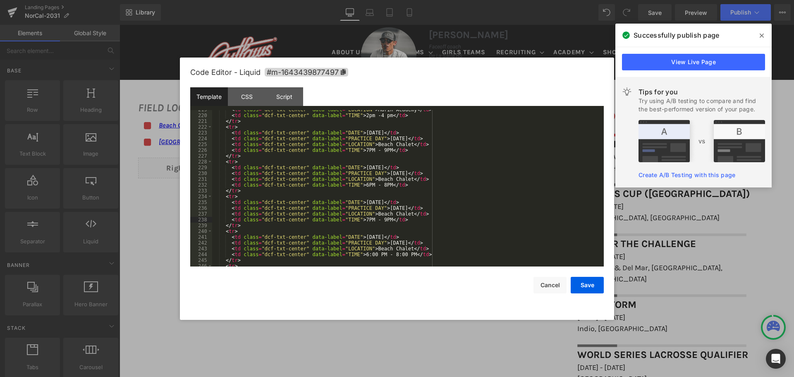
click at [366, 253] on div "< td class = "dcf-txt-center" data-label = "LOCATION" > Marin Academy </ td > <…" at bounding box center [406, 191] width 388 height 168
click at [382, 253] on div "< td class = "dcf-txt-center" data-label = "LOCATION" > Marin Academy </ td > <…" at bounding box center [406, 191] width 388 height 168
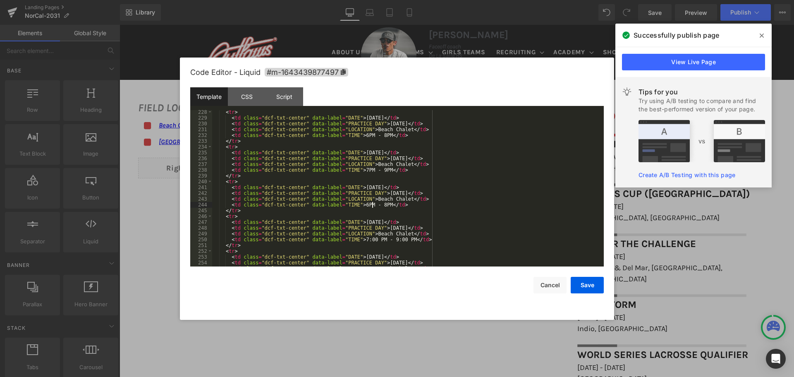
scroll to position [1314, 0]
click at [366, 240] on div "< tr > < td class = "dcf-txt-center" data-label = "DATE" > October 26, 2025 </ …" at bounding box center [406, 193] width 388 height 168
click at [382, 238] on div "< tr > < td class = "dcf-txt-center" data-label = "DATE" > October 26, 2025 </ …" at bounding box center [406, 193] width 388 height 168
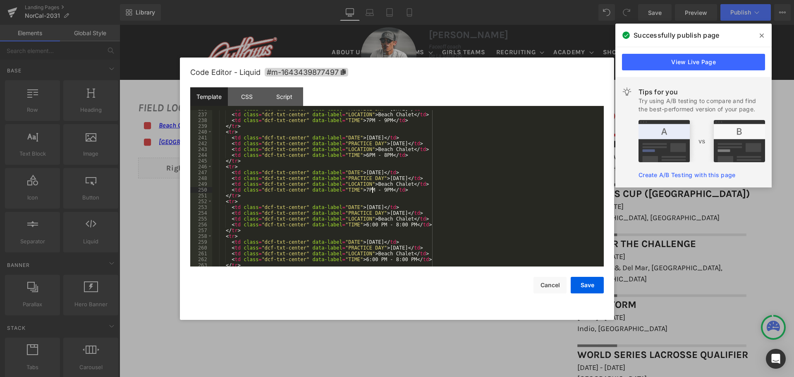
scroll to position [1364, 0]
click at [365, 226] on div "< td class = "dcf-txt-center" data-label = "PRACTICE DAY" > Friday </ td > < td…" at bounding box center [406, 190] width 388 height 168
click at [383, 223] on div "< td class = "dcf-txt-center" data-label = "PRACTICE DAY" > Friday </ td > < td…" at bounding box center [406, 190] width 388 height 168
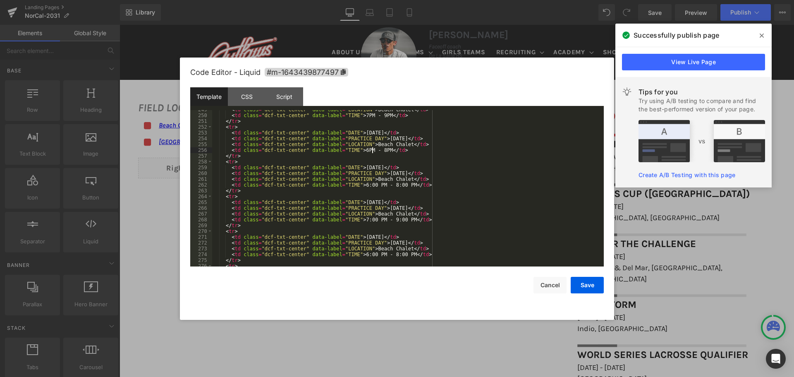
scroll to position [1438, 0]
click at [365, 184] on div "< td class = "dcf-txt-center" data-label = "LOCATION" > Beach Chalet </ td > < …" at bounding box center [406, 191] width 388 height 168
click at [382, 184] on div "< td class = "dcf-txt-center" data-label = "LOCATION" > Beach Chalet </ td > < …" at bounding box center [406, 191] width 388 height 168
click at [366, 219] on div "< td class = "dcf-txt-center" data-label = "LOCATION" > Beach Chalet </ td > < …" at bounding box center [406, 191] width 388 height 168
click at [381, 219] on div "< td class = "dcf-txt-center" data-label = "LOCATION" > Beach Chalet </ td > < …" at bounding box center [406, 191] width 388 height 168
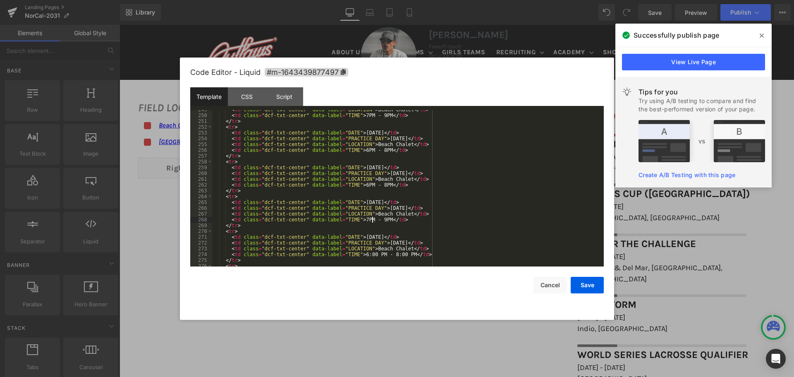
scroll to position [1463, 0]
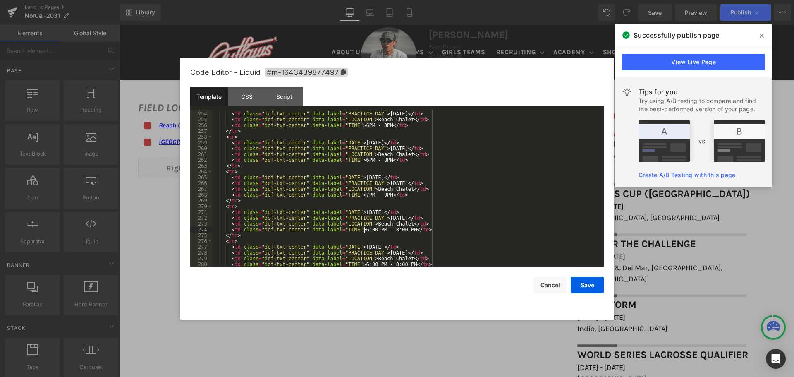
click at [365, 229] on div "< td class = "dcf-txt-center" data-label = "DATE" > November 9, 2025 </ td > < …" at bounding box center [406, 189] width 388 height 168
click at [382, 229] on div "< td class = "dcf-txt-center" data-label = "DATE" > November 9, 2025 </ td > < …" at bounding box center [406, 189] width 388 height 168
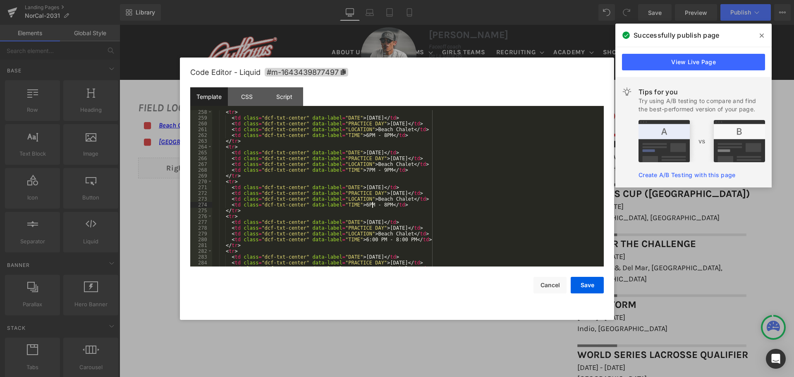
scroll to position [1488, 0]
click at [367, 240] on div "< tr > < td class = "dcf-txt-center" data-label = "DATE" > November 16, 2025 </…" at bounding box center [406, 193] width 388 height 168
click at [382, 241] on div "< tr > < td class = "dcf-txt-center" data-label = "DATE" > November 16, 2025 </…" at bounding box center [406, 193] width 388 height 168
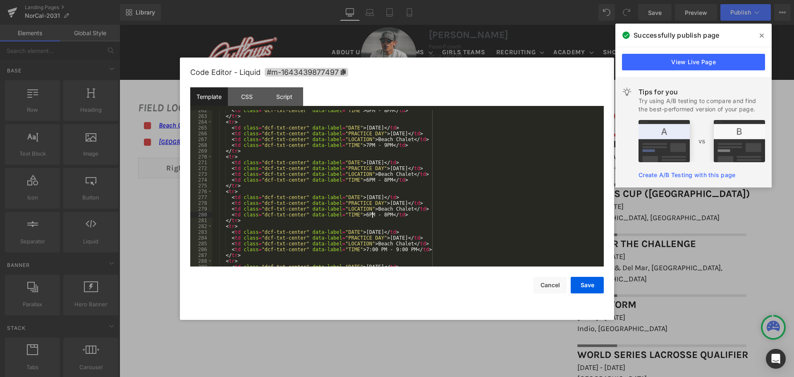
scroll to position [1513, 0]
click at [366, 248] on div "< td class = "dcf-txt-center" data-label = "TIME" > 6PM - 8PM </ td > </ tr > <…" at bounding box center [406, 191] width 388 height 168
click at [382, 249] on div "< td class = "dcf-txt-center" data-label = "TIME" > 6PM - 8PM </ td > </ tr > <…" at bounding box center [406, 191] width 388 height 168
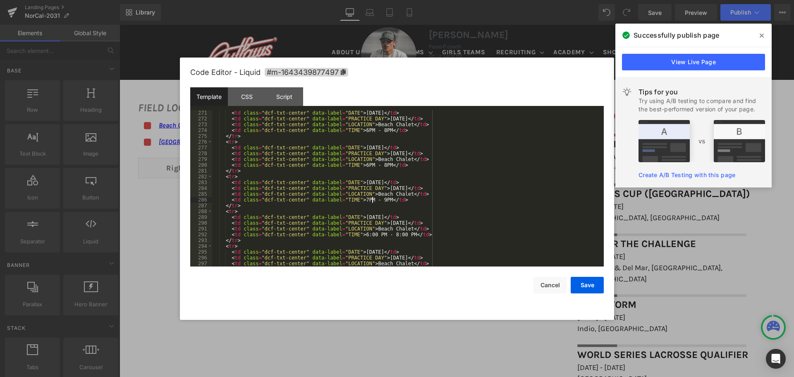
scroll to position [1562, 0]
click at [366, 233] on div "< td class = "dcf-txt-center" data-label = "DATE" > November 22, 2025 </ td > <…" at bounding box center [406, 194] width 388 height 168
click at [382, 234] on div "< td class = "dcf-txt-center" data-label = "DATE" > November 22, 2025 </ td > <…" at bounding box center [406, 194] width 388 height 168
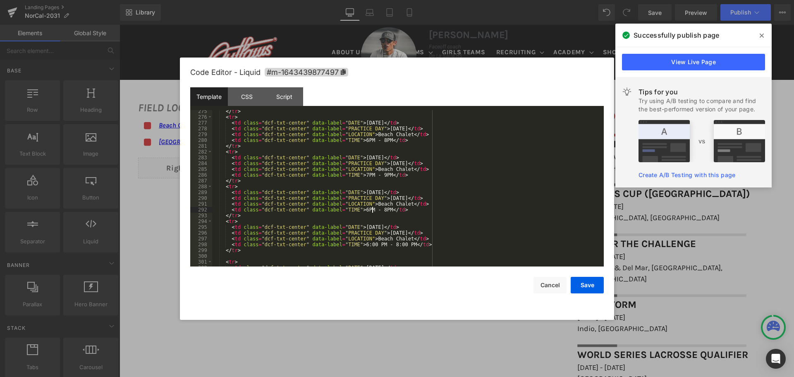
click at [366, 243] on div "</ tr > < tr > < td class = "dcf-txt-center" data-label = "DATE" > November 23,…" at bounding box center [406, 192] width 388 height 168
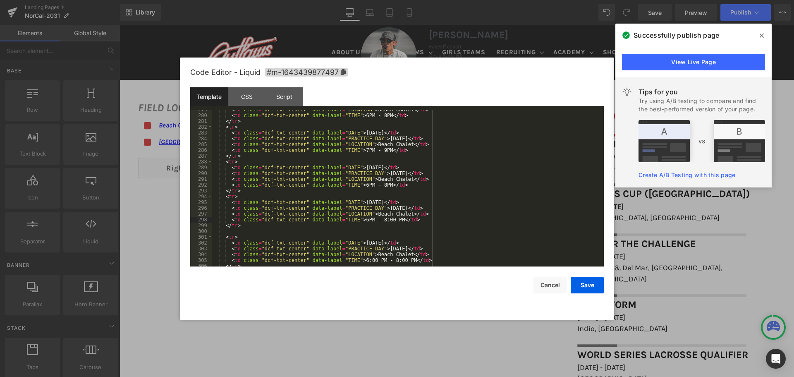
click at [383, 221] on div "< td class = "dcf-txt-center" data-label = "LOCATION" > Beach Chalet </ td > < …" at bounding box center [406, 191] width 388 height 168
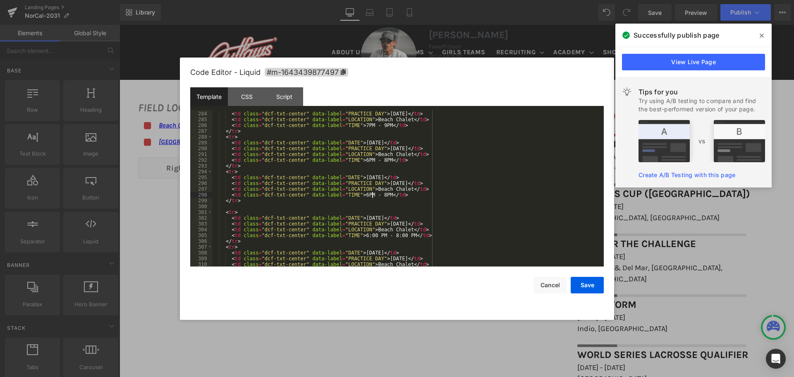
scroll to position [1662, 0]
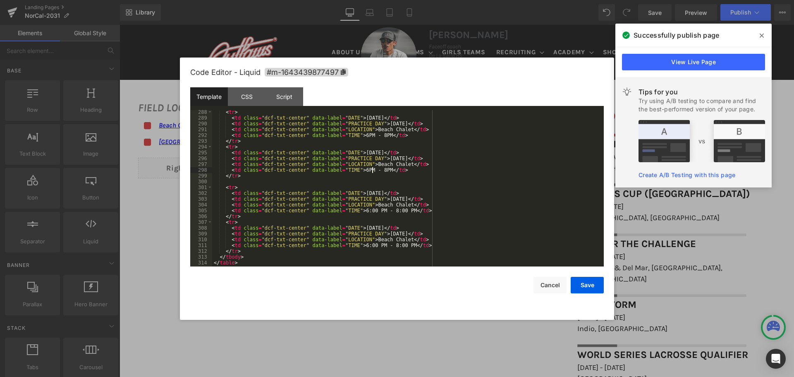
click at [366, 213] on div "< tr > < td class = "dcf-txt-center" data-label = "DATE" > November 30, 2025 </…" at bounding box center [406, 193] width 388 height 168
click at [382, 212] on div "< tr > < td class = "dcf-txt-center" data-label = "DATE" > November 30, 2025 </…" at bounding box center [406, 193] width 388 height 168
click at [366, 245] on div "< tr > < td class = "dcf-txt-center" data-label = "DATE" > November 30, 2025 </…" at bounding box center [406, 193] width 388 height 168
click at [383, 243] on div "< tr > < td class = "dcf-txt-center" data-label = "DATE" > November 30, 2025 </…" at bounding box center [406, 193] width 388 height 168
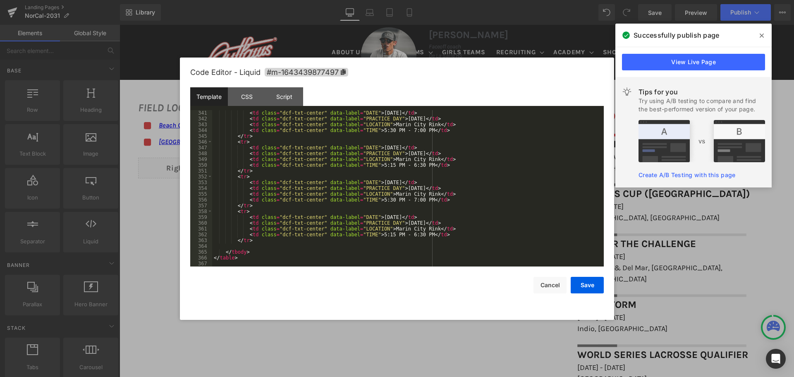
scroll to position [1967, 0]
click at [409, 198] on div "< td class = "dcf-txt-center" data-label = "DATE" > October 7, 2025 </ td > < t…" at bounding box center [406, 194] width 388 height 168
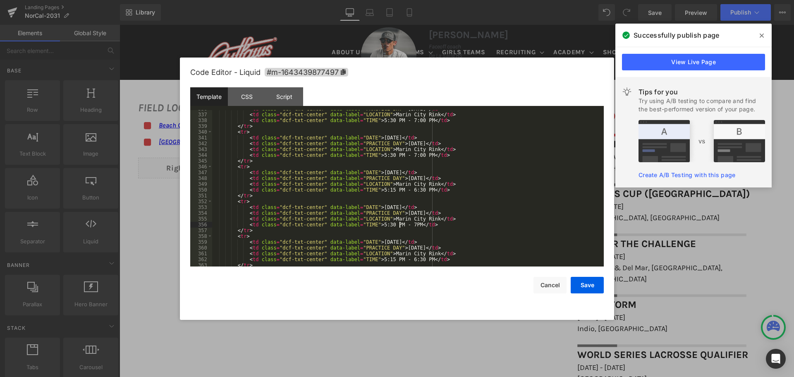
scroll to position [1943, 0]
click at [409, 155] on div "< td class = "dcf-txt-center" data-label = "PRACTICE DAY" > Tuesday </ td > < t…" at bounding box center [406, 190] width 388 height 168
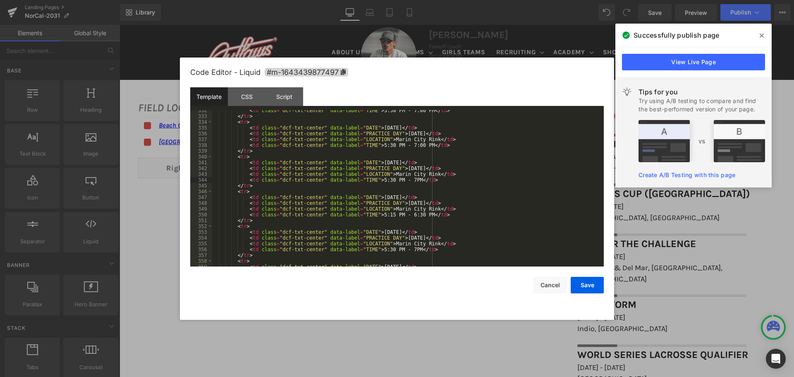
click at [410, 145] on div "< td class = "dcf-txt-center" data-label = "TIME" > 5:30 PM - 7:00 PM </ td > <…" at bounding box center [406, 191] width 388 height 168
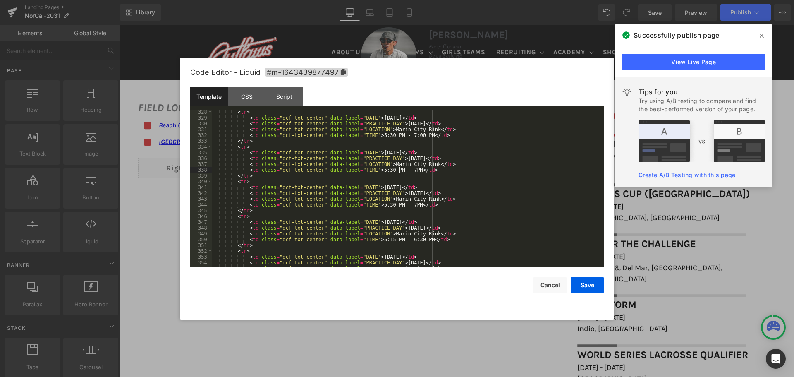
click at [410, 136] on div "< tr > < td class = "dcf-txt-center" data-label = "DATE" > September 23, 2025 <…" at bounding box center [406, 193] width 388 height 168
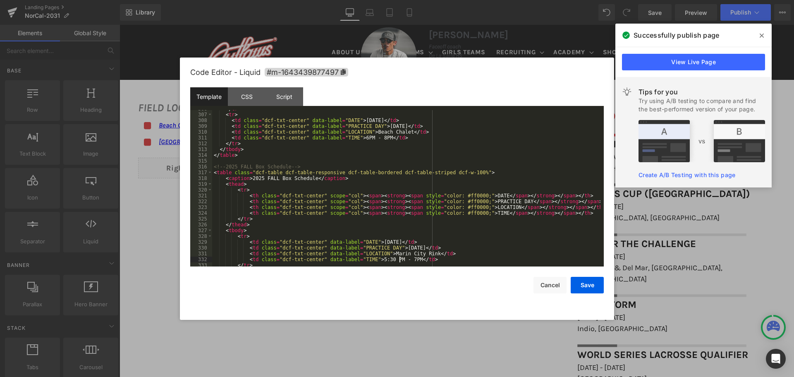
scroll to position [1744, 0]
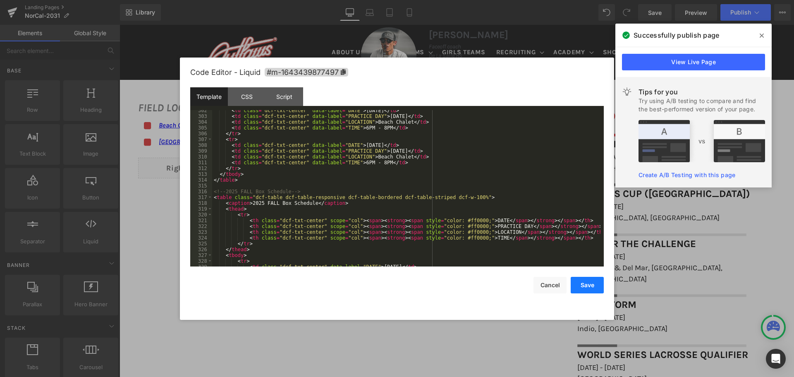
click at [591, 280] on button "Save" at bounding box center [586, 285] width 33 height 17
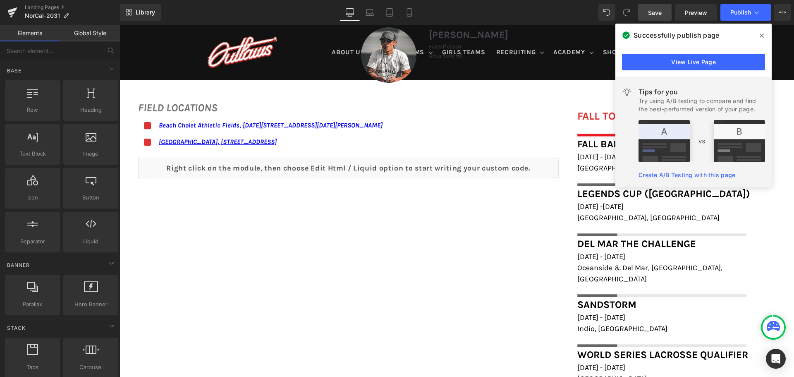
click at [656, 14] on span "Save" at bounding box center [655, 12] width 14 height 9
click at [762, 37] on icon at bounding box center [761, 35] width 4 height 4
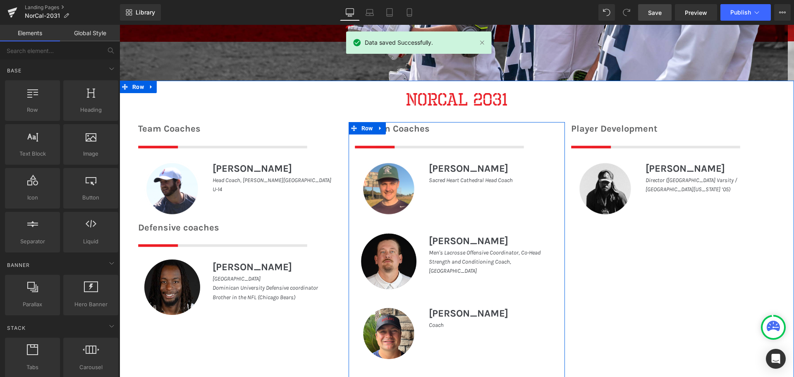
scroll to position [289, 0]
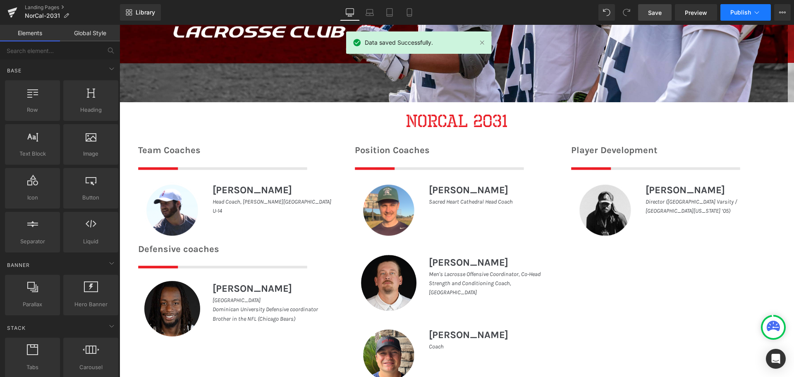
click at [753, 15] on icon at bounding box center [756, 12] width 8 height 8
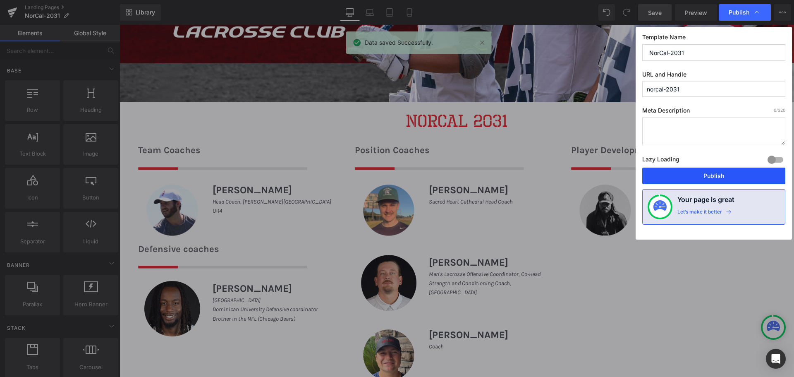
click at [707, 172] on button "Publish" at bounding box center [713, 175] width 143 height 17
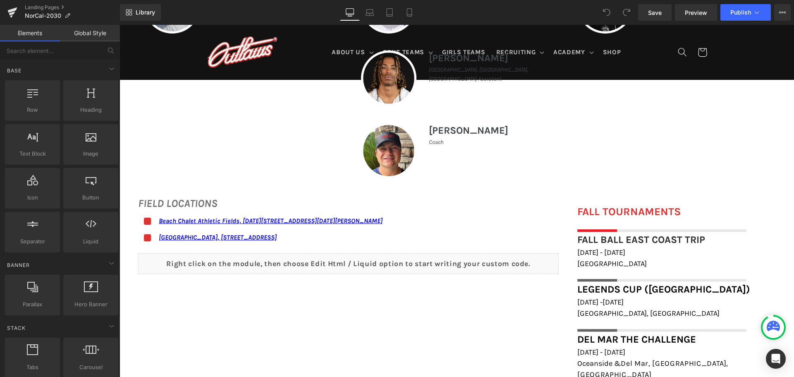
scroll to position [496, 0]
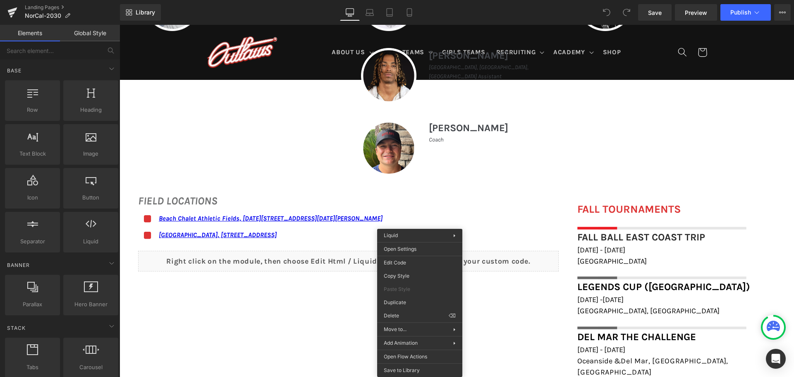
click at [420, 0] on div "You are previewing how the will restyle your page. You can not edit Elements in…" at bounding box center [397, 0] width 794 height 0
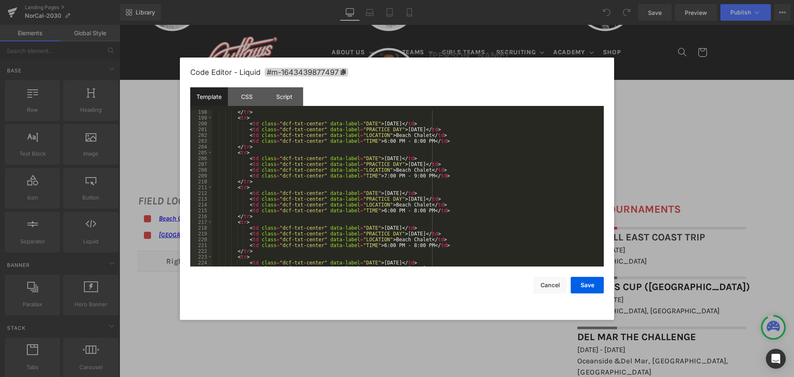
scroll to position [1166, 0]
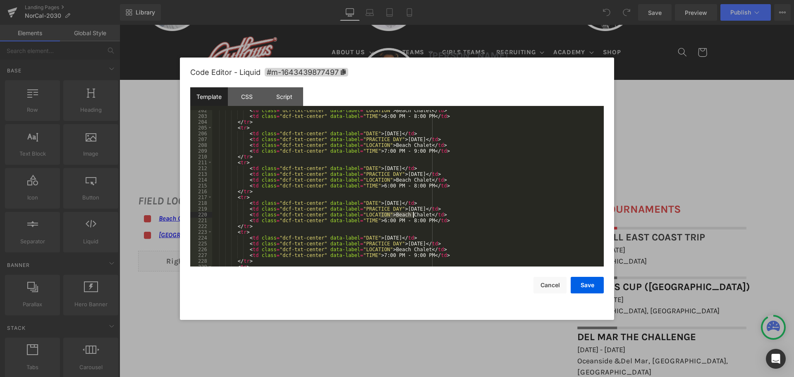
drag, startPoint x: 380, startPoint y: 215, endPoint x: 412, endPoint y: 215, distance: 31.4
click at [412, 215] on div "< td class = "dcf-txt-center" data-label = "LOCATION" > Beach Chalet </ td > < …" at bounding box center [406, 191] width 388 height 168
drag, startPoint x: 369, startPoint y: 219, endPoint x: 416, endPoint y: 222, distance: 46.9
click at [416, 222] on div "< td class = "dcf-txt-center" data-label = "LOCATION" > Beach Chalet </ td > < …" at bounding box center [406, 191] width 388 height 168
paste textarea
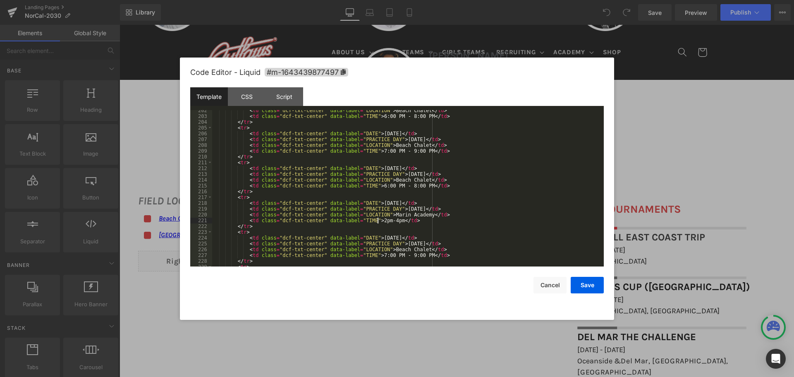
click at [378, 219] on div "< td class = "dcf-txt-center" data-label = "LOCATION" > Beach Chalet </ td > < …" at bounding box center [406, 191] width 388 height 168
click at [385, 219] on div "< td class = "dcf-txt-center" data-label = "LOCATION" > Beach Chalet </ td > < …" at bounding box center [406, 191] width 388 height 168
click at [383, 219] on div "< td class = "dcf-txt-center" data-label = "LOCATION" > Beach Chalet </ td > < …" at bounding box center [406, 191] width 388 height 168
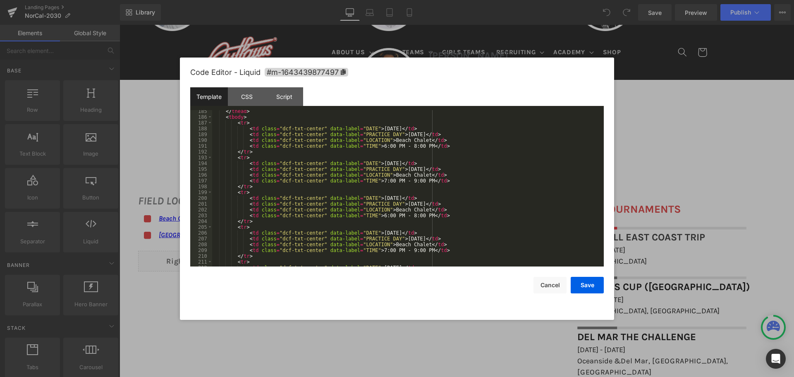
scroll to position [1017, 0]
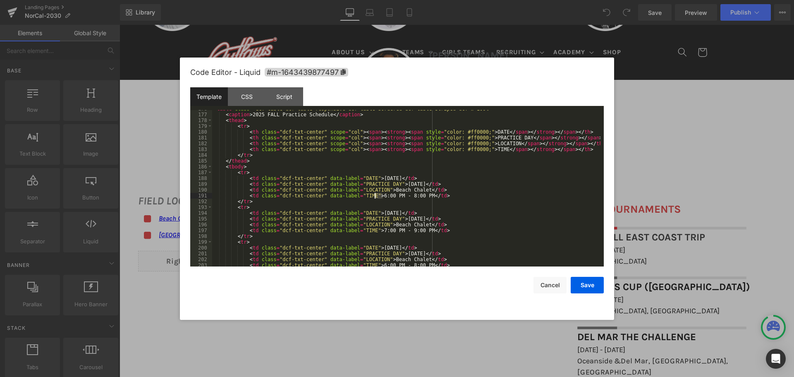
drag, startPoint x: 383, startPoint y: 195, endPoint x: 374, endPoint y: 196, distance: 9.2
click at [374, 196] on div "< table class = "dcf-table dcf-table-responsive dcf-table-bordered dcf-table-st…" at bounding box center [406, 190] width 388 height 168
click at [398, 195] on div "< table class = "dcf-table dcf-table-responsive dcf-table-bordered dcf-table-st…" at bounding box center [406, 190] width 388 height 168
click at [382, 230] on div "< table class = "dcf-table dcf-table-responsive dcf-table-bordered dcf-table-st…" at bounding box center [406, 190] width 388 height 168
click at [400, 230] on div "< table class = "dcf-table dcf-table-responsive dcf-table-bordered dcf-table-st…" at bounding box center [406, 190] width 388 height 168
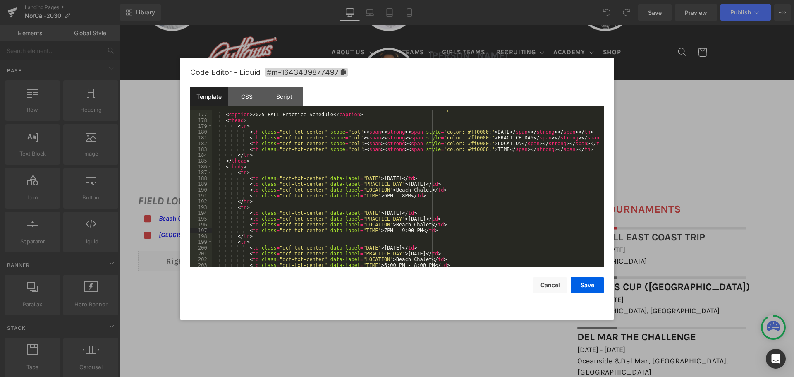
click at [400, 229] on div "< table class = "dcf-table dcf-table-responsive dcf-table-bordered dcf-table-st…" at bounding box center [406, 190] width 388 height 168
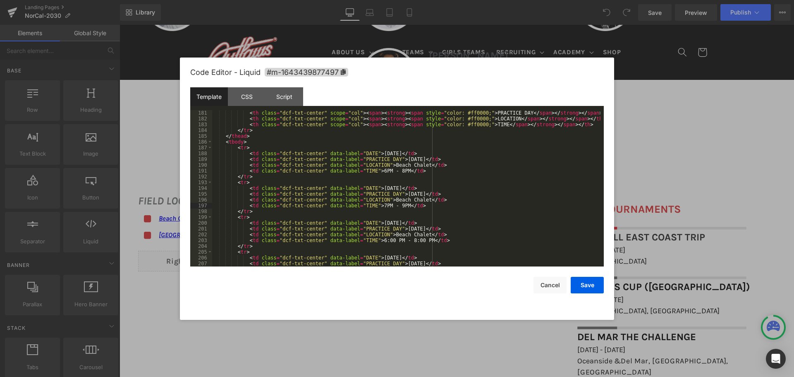
click at [383, 238] on div "< th class = "dcf-txt-center" scope = "col" > < span > < strong > < span style …" at bounding box center [406, 194] width 388 height 168
click at [398, 240] on div "< th class = "dcf-txt-center" scope = "col" > < span > < strong > < span style …" at bounding box center [406, 194] width 388 height 168
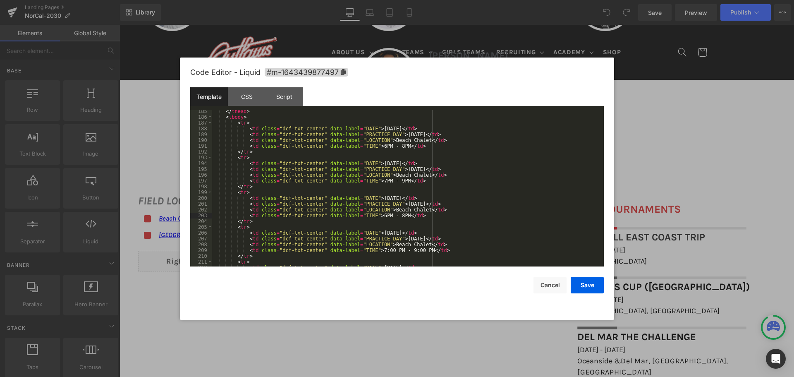
click at [382, 250] on div "</ thead > < tbody > < tr > < td class = "dcf-txt-center" data-label = "DATE" >…" at bounding box center [406, 192] width 388 height 168
click at [398, 250] on div "</ thead > < tbody > < tr > < td class = "dcf-txt-center" data-label = "DATE" >…" at bounding box center [406, 192] width 388 height 168
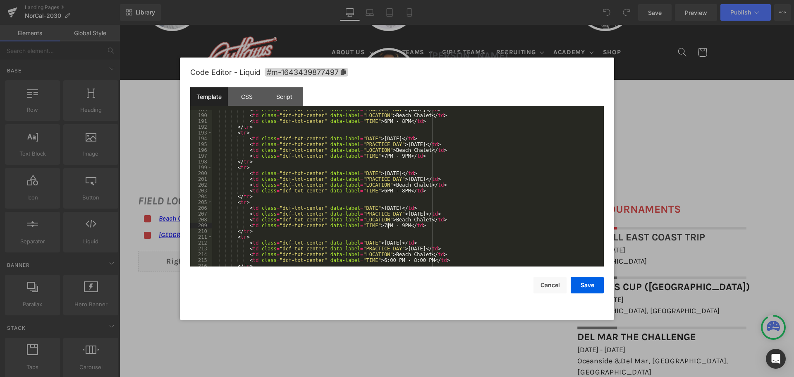
scroll to position [1116, 0]
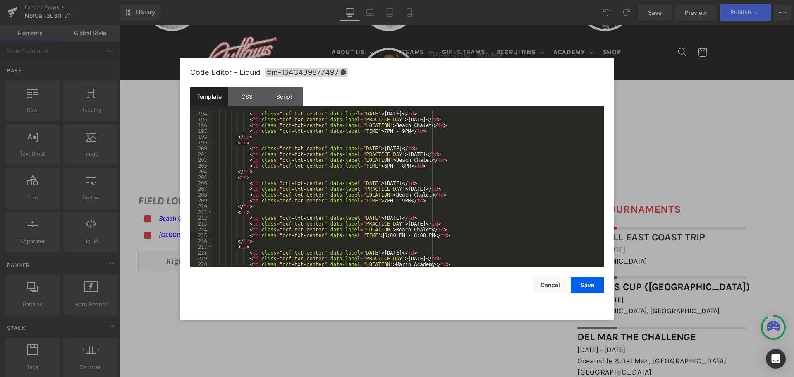
click at [382, 236] on div "< tr > < td class = "dcf-txt-center" data-label = "DATE" > [DATE] </ td > < td …" at bounding box center [406, 189] width 388 height 168
click at [399, 235] on div "< tr > < td class = "dcf-txt-center" data-label = "DATE" > [DATE] </ td > < td …" at bounding box center [406, 189] width 388 height 168
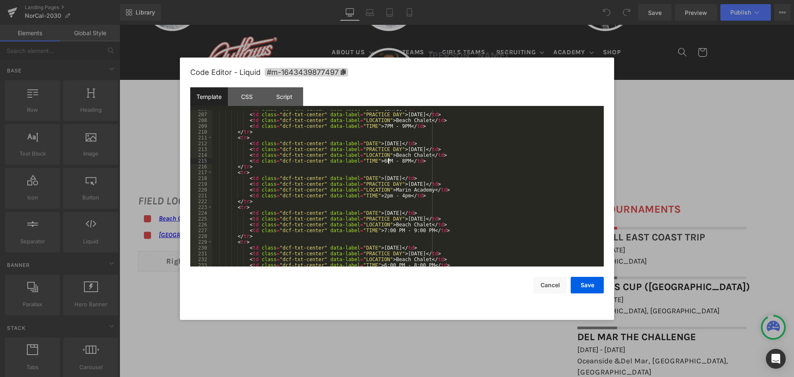
scroll to position [1190, 0]
click at [382, 231] on div "< td class = "dcf-txt-center" data-label = "DATE" > [DATE] </ td > < td class =…" at bounding box center [406, 190] width 388 height 168
click at [398, 231] on div "< td class = "dcf-txt-center" data-label = "DATE" > [DATE] </ td > < td class =…" at bounding box center [406, 190] width 388 height 168
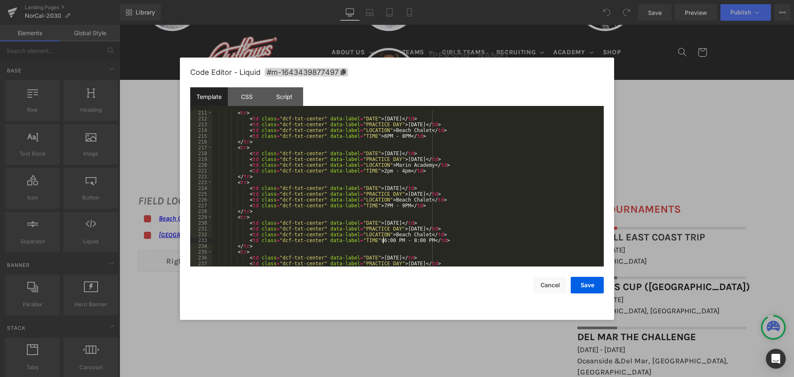
click at [383, 239] on div "< tr > < td class = "dcf-txt-center" data-label = "DATE" > [DATE] </ td > < td …" at bounding box center [406, 194] width 388 height 168
click at [399, 239] on div "< tr > < td class = "dcf-txt-center" data-label = "DATE" > [DATE] </ td > < td …" at bounding box center [406, 194] width 388 height 168
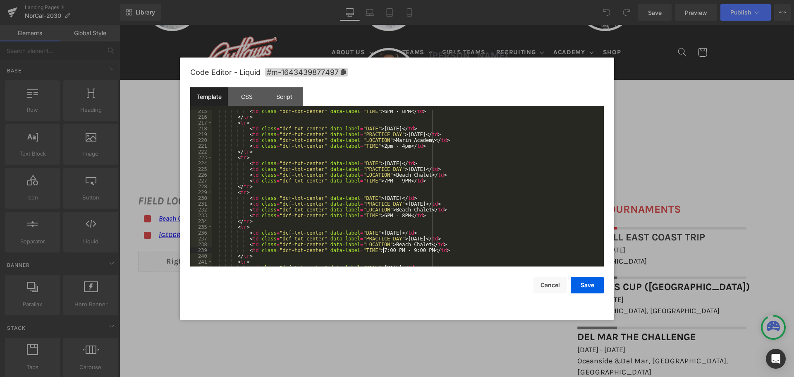
click at [383, 248] on div "< td class = "dcf-txt-center" data-label = "TIME" > 6PM - 8PM </ td > </ tr > <…" at bounding box center [406, 192] width 388 height 168
click at [399, 249] on div "< td class = "dcf-txt-center" data-label = "TIME" > 6PM - 8PM </ td > </ tr > <…" at bounding box center [406, 192] width 388 height 168
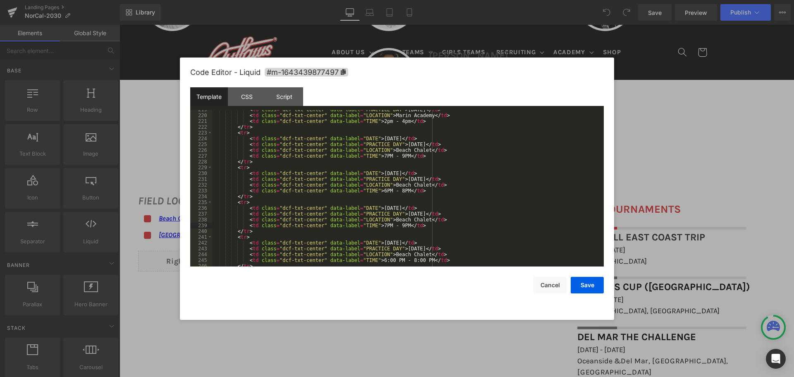
scroll to position [1290, 0]
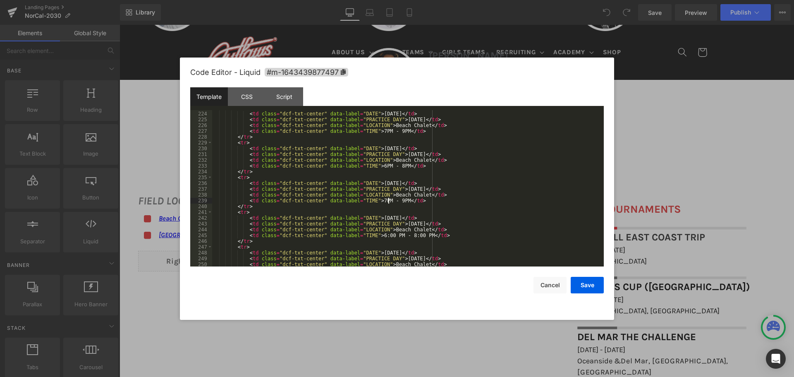
click at [383, 238] on div "< tr > < td class = "dcf-txt-center" data-label = "DATE" > [DATE] </ td > < td …" at bounding box center [406, 189] width 388 height 168
click at [400, 235] on div "< tr > < td class = "dcf-txt-center" data-label = "DATE" > [DATE] </ td > < td …" at bounding box center [406, 189] width 388 height 168
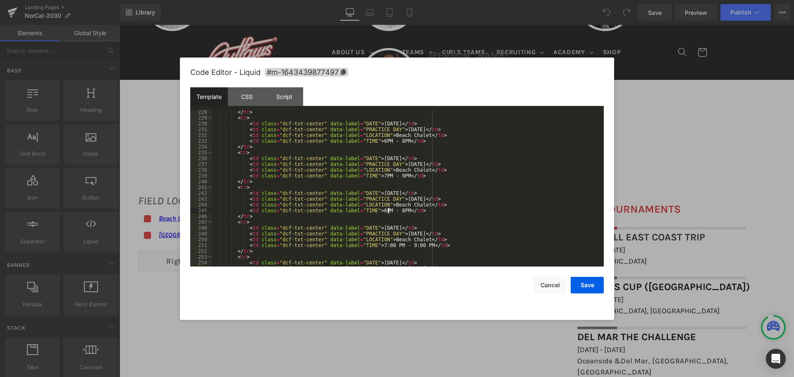
scroll to position [1314, 0]
click at [382, 245] on div "</ tr > < tr > < td class = "dcf-txt-center" data-label = "DATE" > [DATE] </ td…" at bounding box center [406, 193] width 388 height 168
click at [399, 244] on div "</ tr > < tr > < td class = "dcf-txt-center" data-label = "DATE" > [DATE] </ td…" at bounding box center [406, 193] width 388 height 168
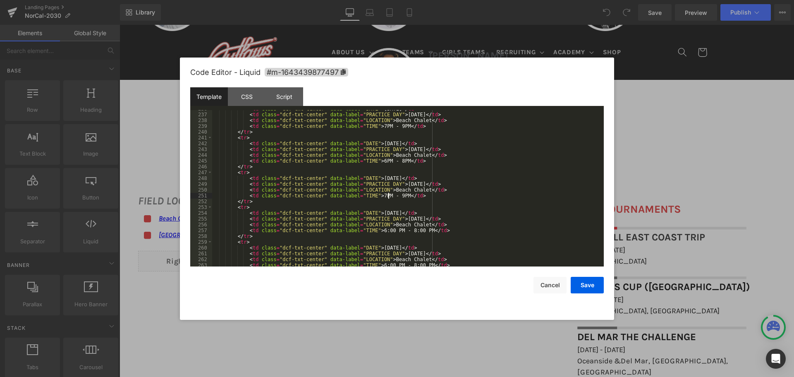
scroll to position [1364, 0]
click at [382, 230] on div "< td class = "dcf-txt-center" data-label = "DATE" > [DATE] </ td > < td class =…" at bounding box center [406, 190] width 388 height 168
click at [400, 230] on div "< td class = "dcf-txt-center" data-label = "DATE" > [DATE] </ td > < td class =…" at bounding box center [406, 190] width 388 height 168
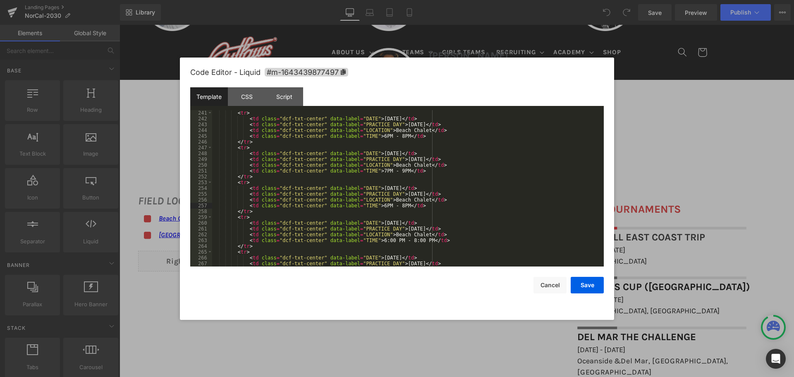
click at [382, 241] on div "< tr > < td class = "dcf-txt-center" data-label = "DATE" > [DATE] </ td > < td …" at bounding box center [406, 194] width 388 height 168
click at [399, 238] on div "< tr > < td class = "dcf-txt-center" data-label = "DATE" > [DATE] </ td > < td …" at bounding box center [406, 194] width 388 height 168
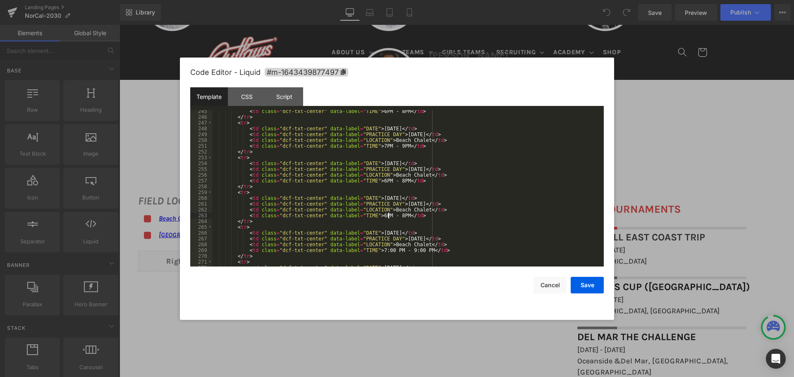
scroll to position [1414, 0]
click at [383, 249] on div "< td class = "dcf-txt-center" data-label = "TIME" > 6PM - 8PM </ td > </ tr > <…" at bounding box center [406, 192] width 388 height 168
click at [398, 248] on div "< td class = "dcf-txt-center" data-label = "TIME" > 6PM - 8PM </ td > </ tr > <…" at bounding box center [406, 192] width 388 height 168
click at [398, 249] on div "< td class = "dcf-txt-center" data-label = "TIME" > 6PM - 8PM </ td > </ tr > <…" at bounding box center [406, 192] width 388 height 168
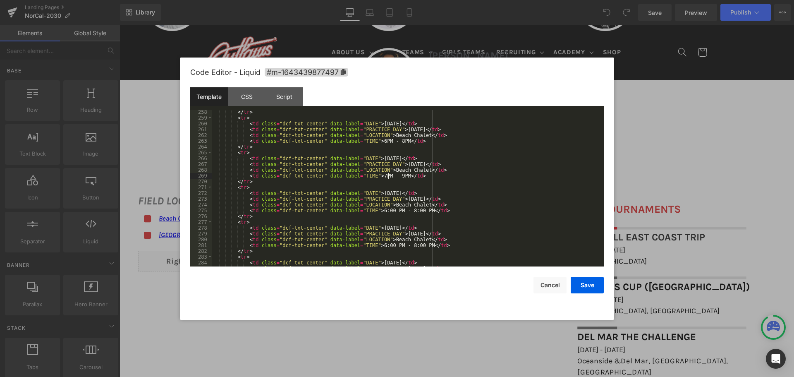
scroll to position [1488, 0]
click at [381, 209] on div "</ tr > < tr > < td class = "dcf-txt-center" data-label = "DATE" > [DATE] </ td…" at bounding box center [406, 193] width 388 height 168
click at [398, 210] on div "</ tr > < tr > < td class = "dcf-txt-center" data-label = "DATE" > [DATE] </ td…" at bounding box center [406, 193] width 388 height 168
click at [409, 245] on div "</ tr > < tr > < td class = "dcf-txt-center" data-label = "DATE" > [DATE] </ td…" at bounding box center [406, 193] width 388 height 168
click at [382, 246] on div "</ tr > < tr > < td class = "dcf-txt-center" data-label = "DATE" > [DATE] </ td…" at bounding box center [406, 193] width 388 height 168
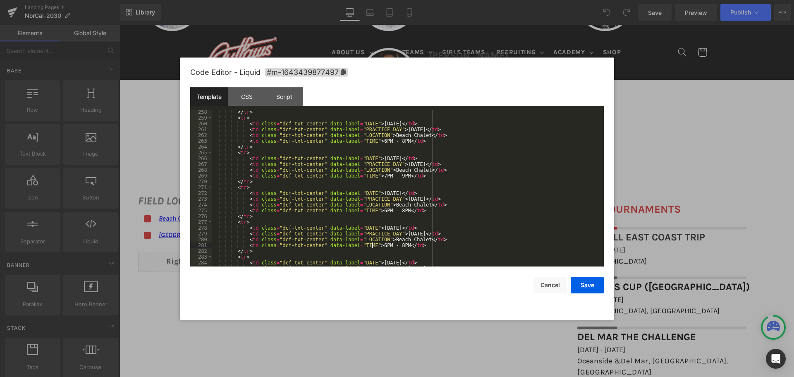
scroll to position [1538, 0]
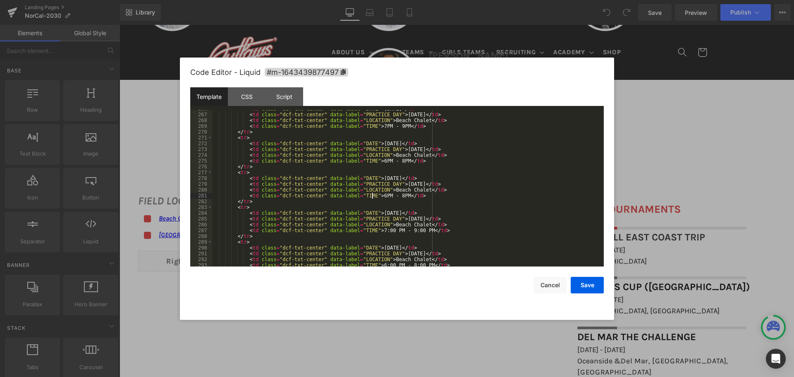
click at [410, 229] on div "< td class = "dcf-txt-center" data-label = "DATE" > [DATE] </ td > < td class =…" at bounding box center [406, 190] width 388 height 168
click at [383, 230] on div "< td class = "dcf-txt-center" data-label = "DATE" > [DATE] </ td > < td class =…" at bounding box center [406, 190] width 388 height 168
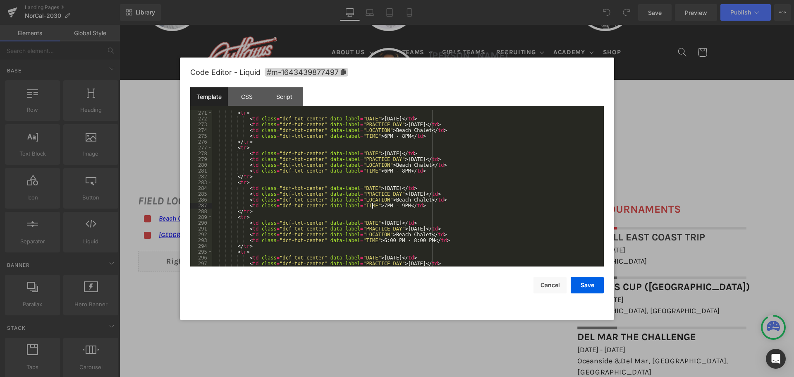
click at [410, 240] on div "< tr > < td class = "dcf-txt-center" data-label = "DATE" > [DATE] </ td > < td …" at bounding box center [406, 194] width 388 height 168
click at [382, 241] on div "< tr > < td class = "dcf-txt-center" data-label = "DATE" > [DATE] </ td > < td …" at bounding box center [406, 194] width 388 height 168
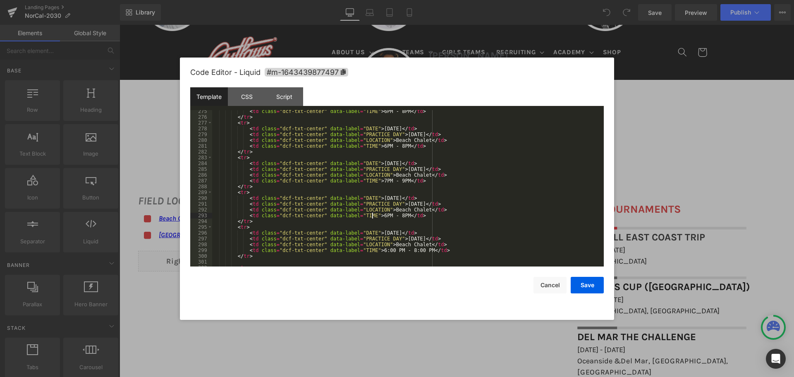
scroll to position [1612, 0]
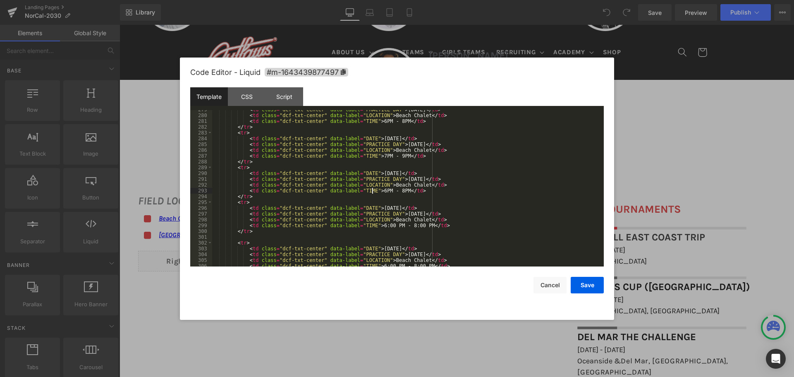
click at [410, 226] on div "< td class = "dcf-txt-center" data-label = "PRACTICE DAY" > [DATE] </ td > < td…" at bounding box center [406, 191] width 388 height 168
click at [383, 224] on div "< td class = "dcf-txt-center" data-label = "PRACTICE DAY" > [DATE] </ td > < td…" at bounding box center [406, 191] width 388 height 168
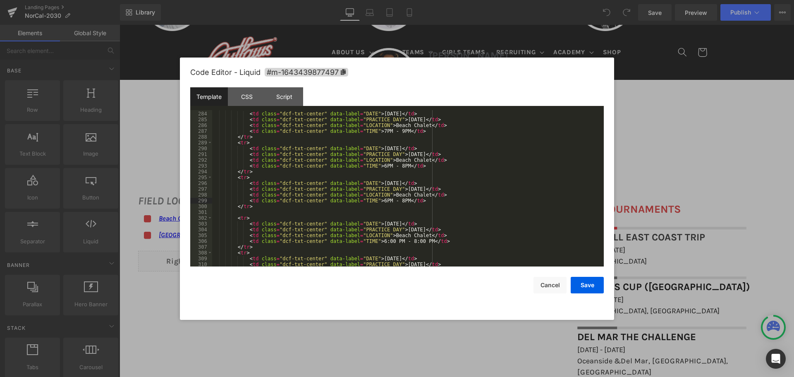
click at [409, 241] on div "< tr > < td class = "dcf-txt-center" data-label = "DATE" > [DATE] </ td > < td …" at bounding box center [406, 189] width 388 height 168
click at [384, 241] on div "< tr > < td class = "dcf-txt-center" data-label = "DATE" > [DATE] </ td > < td …" at bounding box center [406, 189] width 388 height 168
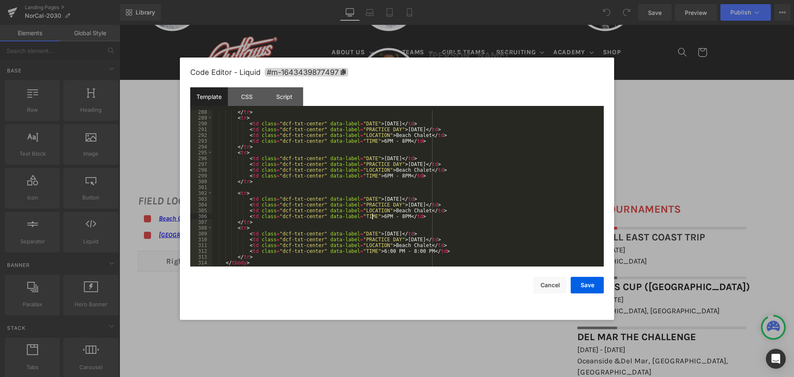
scroll to position [1686, 0]
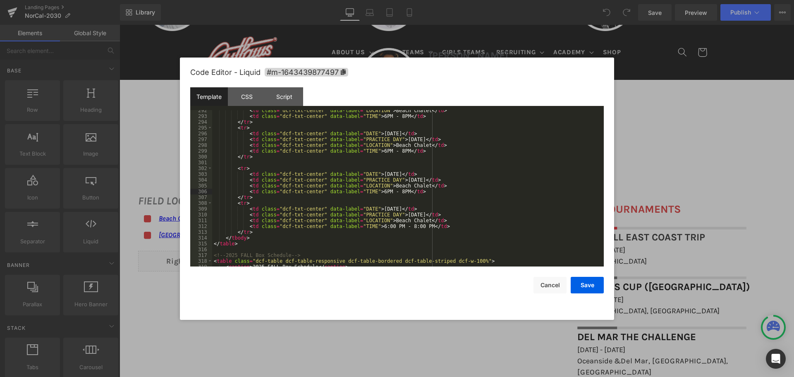
click at [383, 227] on div "< td class = "dcf-txt-center" data-label = "LOCATION" > Beach Chalet </ td > < …" at bounding box center [406, 191] width 388 height 168
click at [398, 225] on div "< td class = "dcf-txt-center" data-label = "LOCATION" > Beach Chalet </ td > < …" at bounding box center [406, 191] width 388 height 168
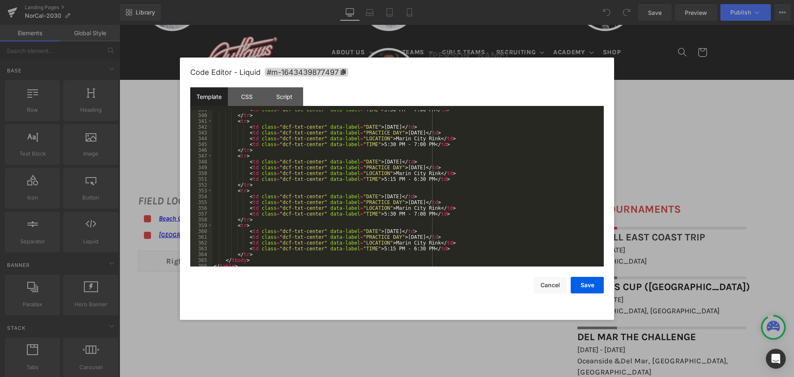
scroll to position [1967, 0]
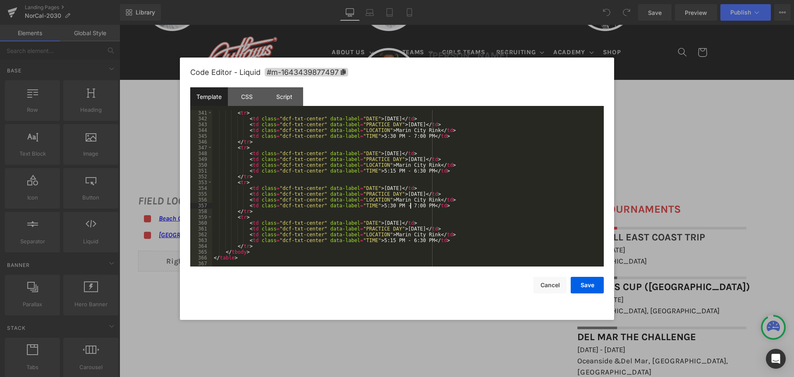
click at [410, 205] on div "< tr > < td class = "dcf-txt-center" data-label = "DATE" > [DATE] </ td > < td …" at bounding box center [406, 194] width 388 height 168
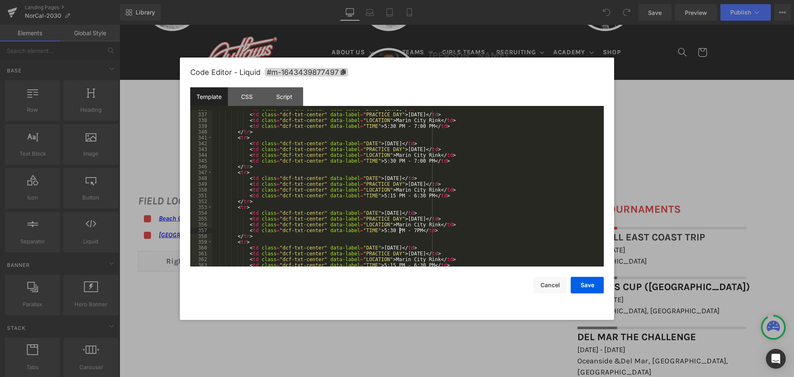
scroll to position [1918, 0]
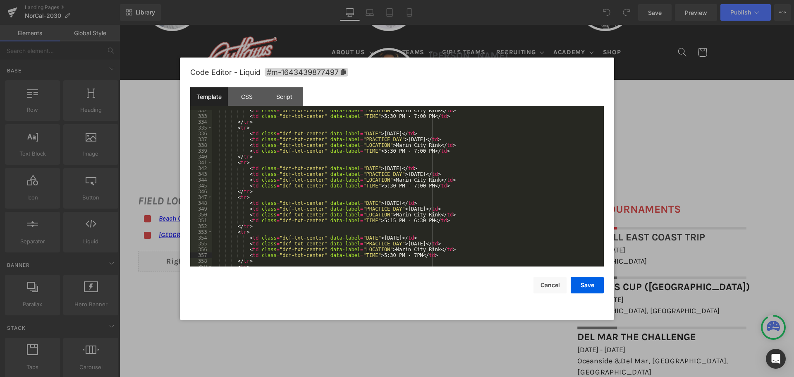
click at [408, 184] on div "< td class = "dcf-txt-center" data-label = "LOCATION" > Marin City Rink </ td >…" at bounding box center [406, 191] width 388 height 168
click at [410, 150] on div "< td class = "dcf-txt-center" data-label = "LOCATION" > Marin City Rink </ td >…" at bounding box center [406, 191] width 388 height 168
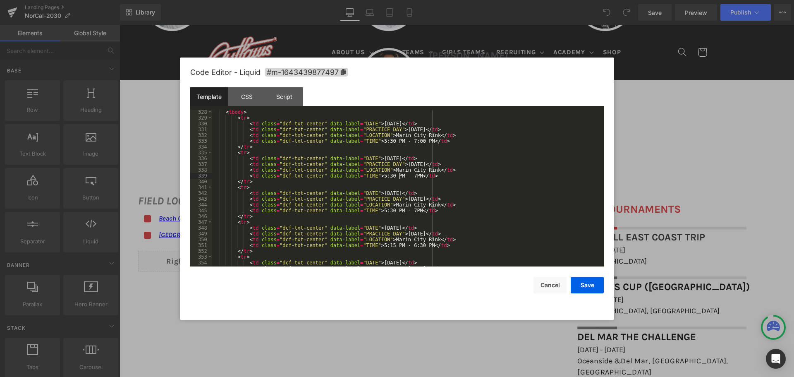
scroll to position [1893, 0]
click at [409, 140] on div "< tbody > < tr > < td class = "dcf-txt-center" data-label = "DATE" > [DATE] </ …" at bounding box center [406, 193] width 388 height 168
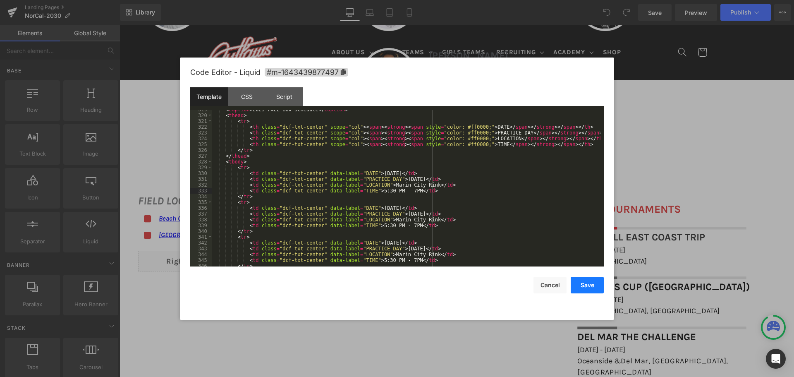
click at [584, 286] on button "Save" at bounding box center [586, 285] width 33 height 17
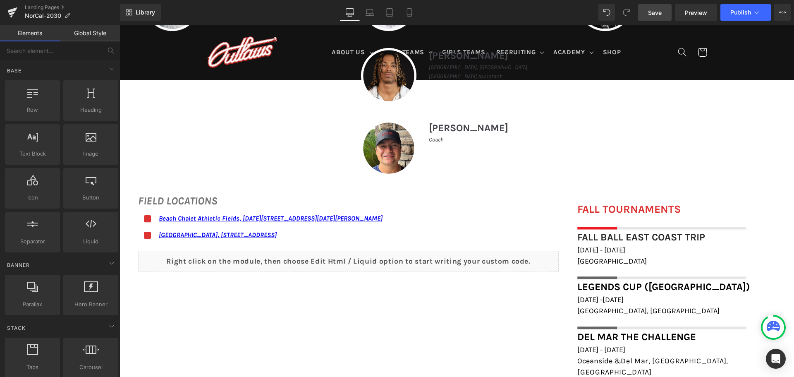
click at [666, 11] on link "Save" at bounding box center [654, 12] width 33 height 17
click at [739, 11] on span "Publish" at bounding box center [740, 12] width 21 height 7
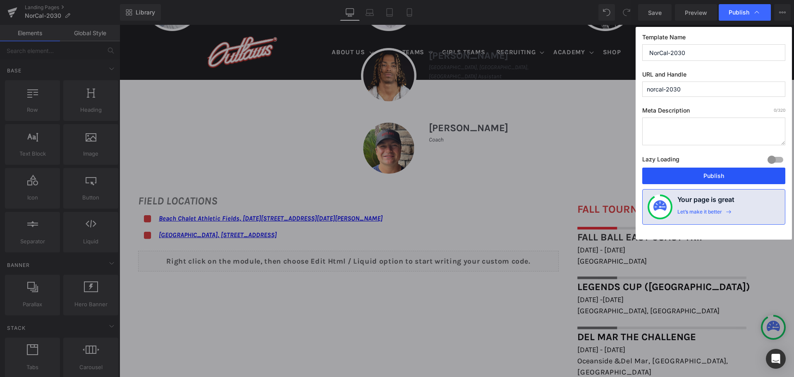
click at [689, 169] on button "Publish" at bounding box center [713, 175] width 143 height 17
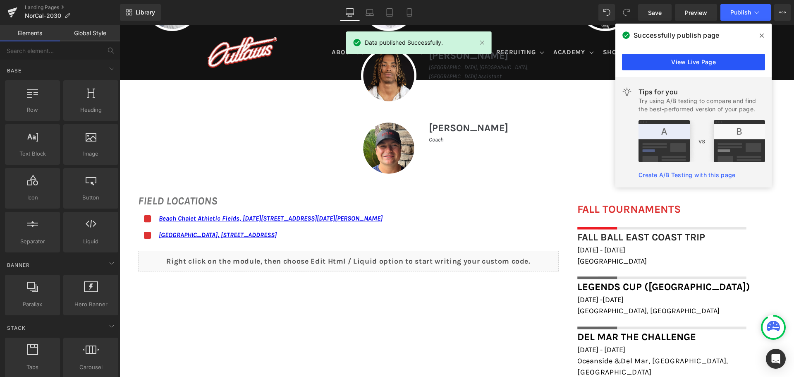
click at [669, 68] on link "View Live Page" at bounding box center [693, 62] width 143 height 17
